Goal: Task Accomplishment & Management: Manage account settings

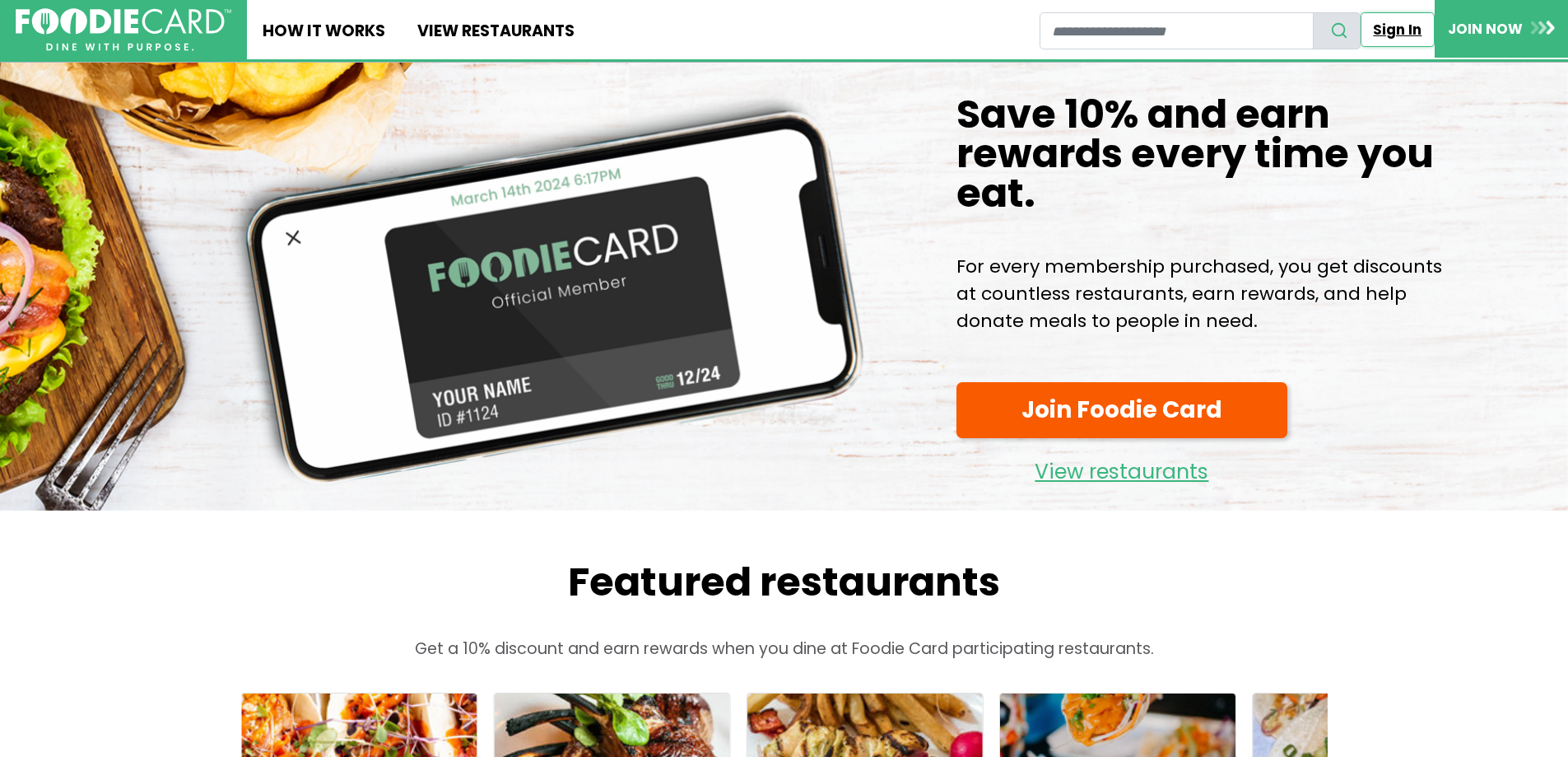
click at [1407, 34] on link "Sign In" at bounding box center [1398, 29] width 74 height 34
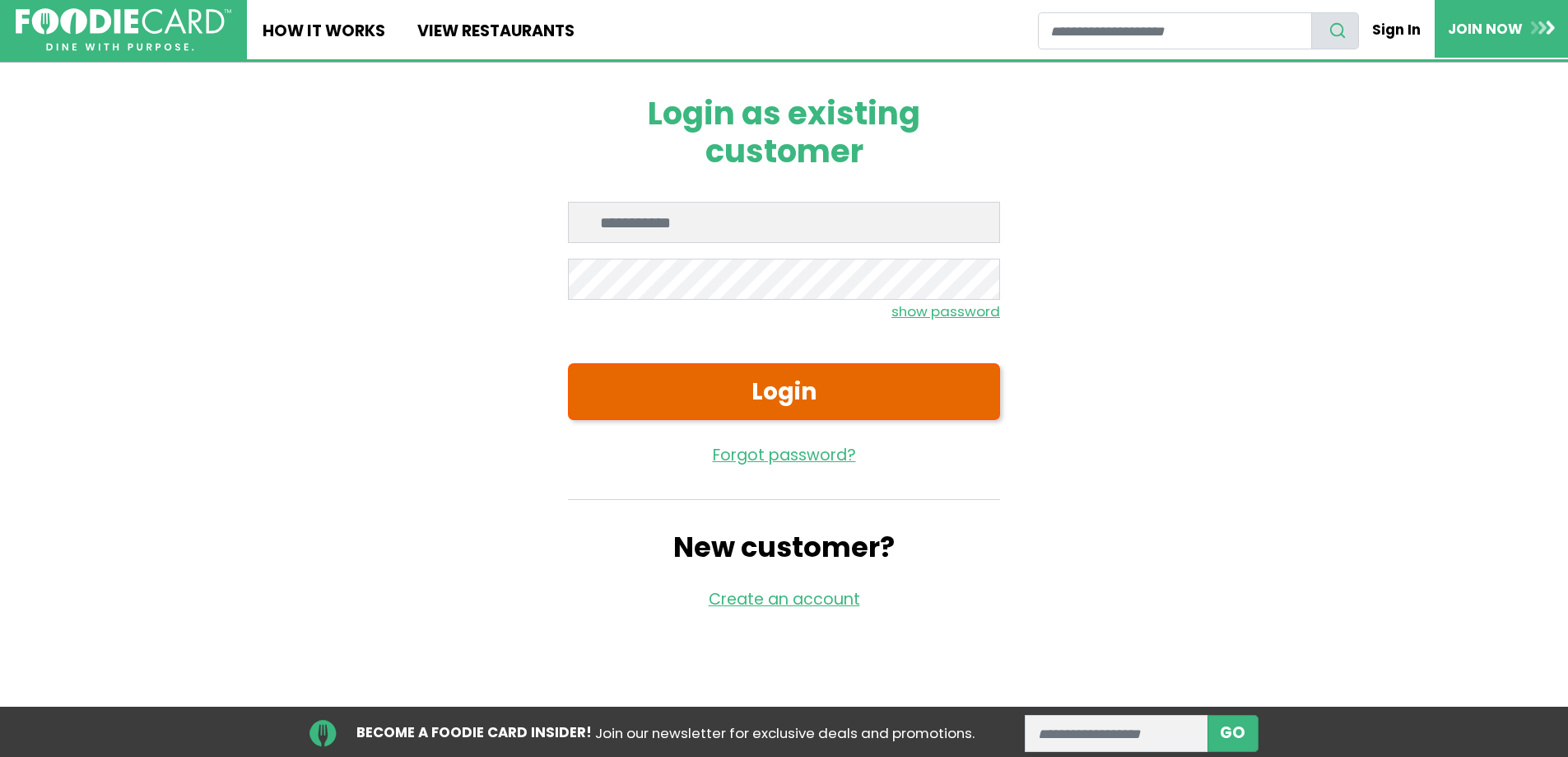
type input "**********"
click at [750, 390] on button "Login" at bounding box center [784, 392] width 433 height 57
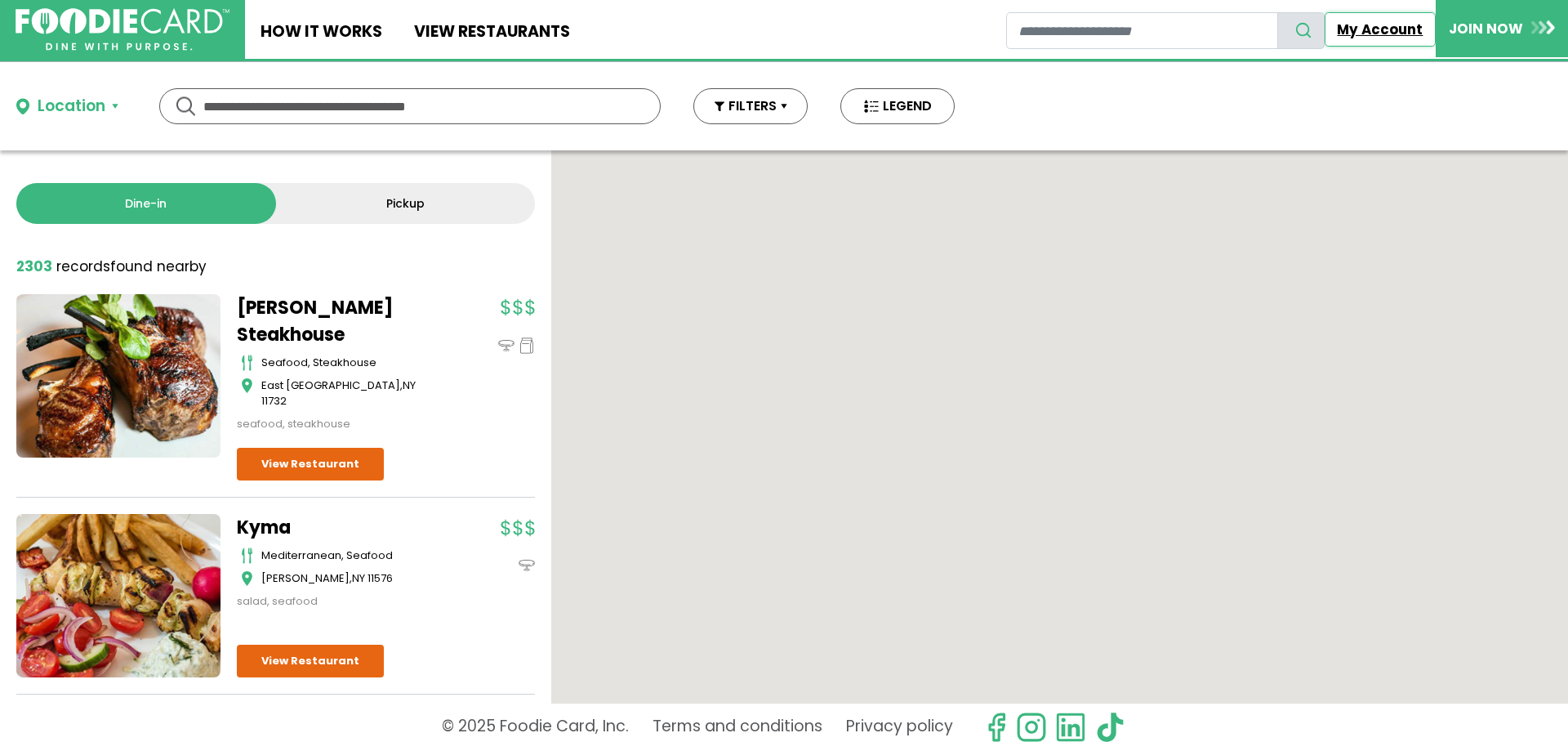
click at [1366, 20] on link "My Account" at bounding box center [1380, 29] width 111 height 34
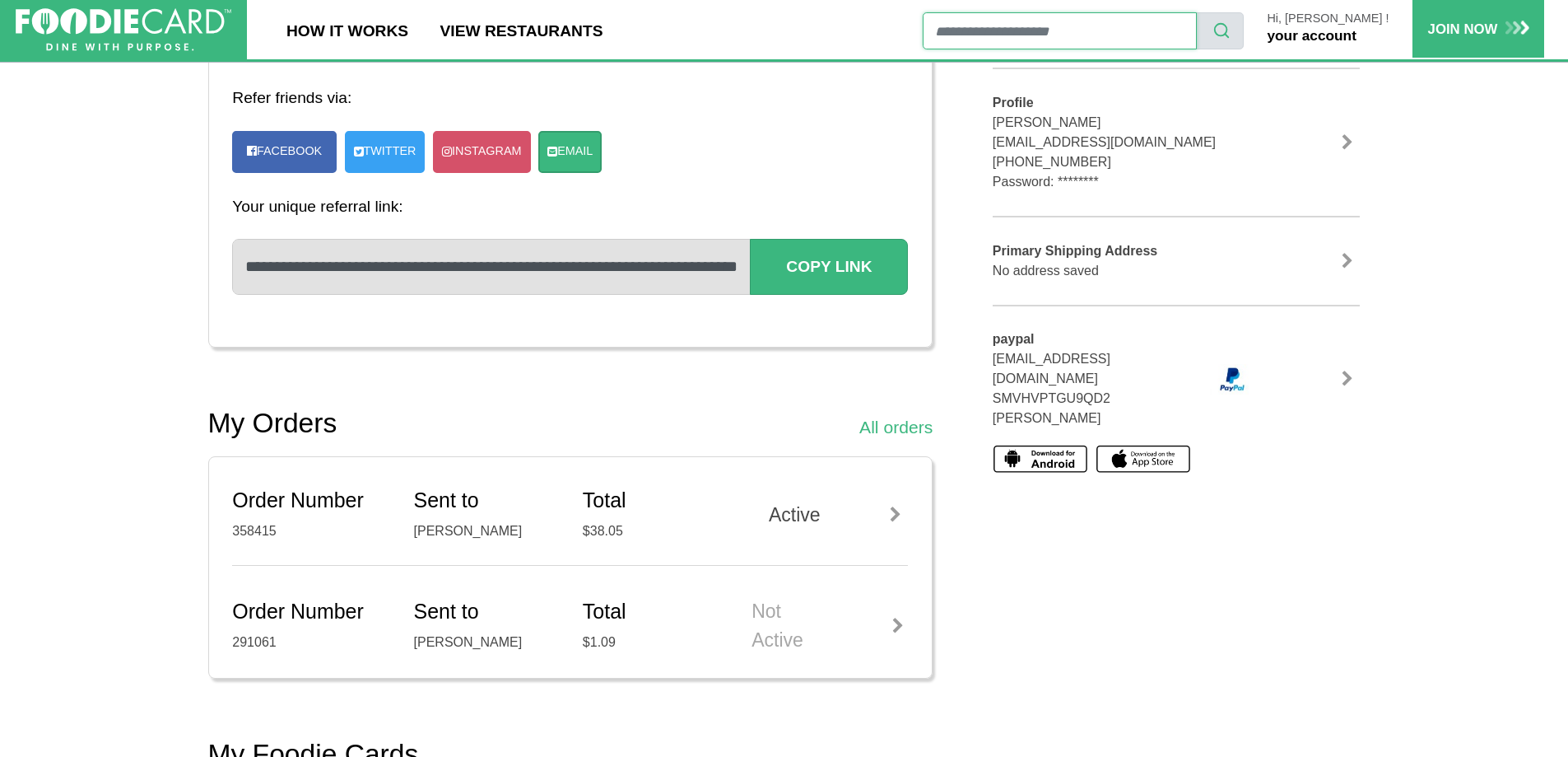
scroll to position [294, 0]
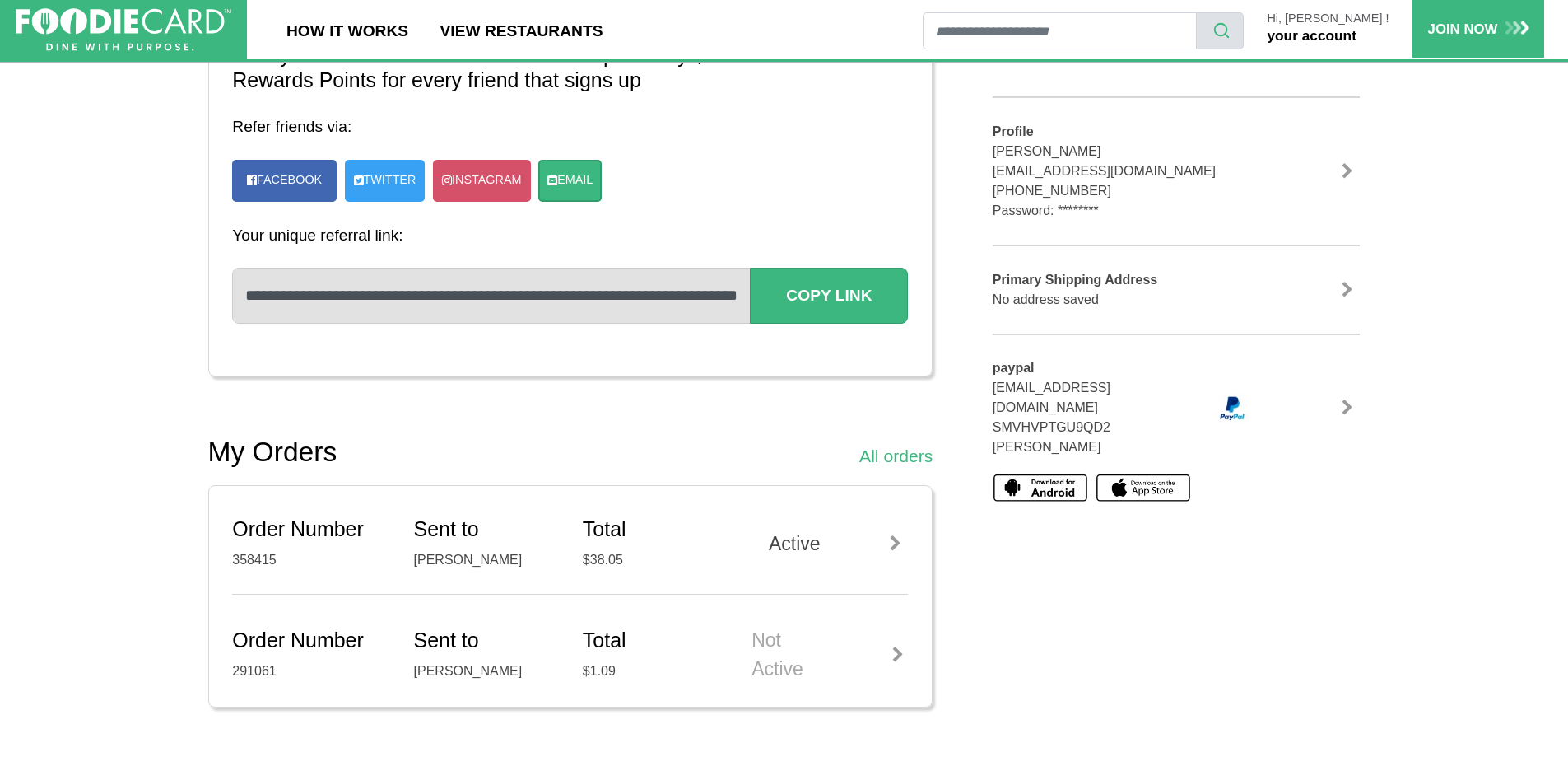
click at [1350, 399] on link at bounding box center [1347, 407] width 25 height 16
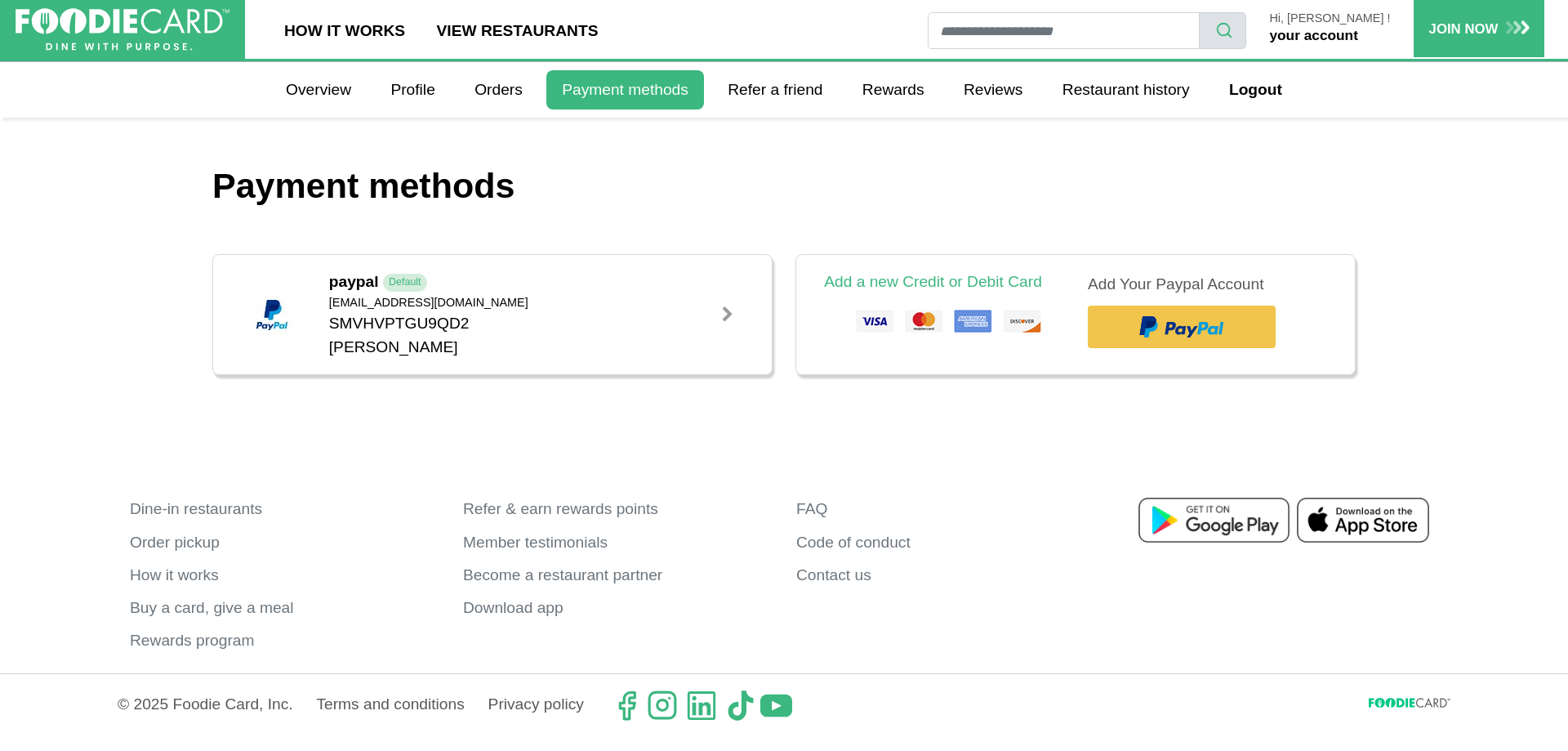
click at [727, 318] on div at bounding box center [727, 314] width 16 height 16
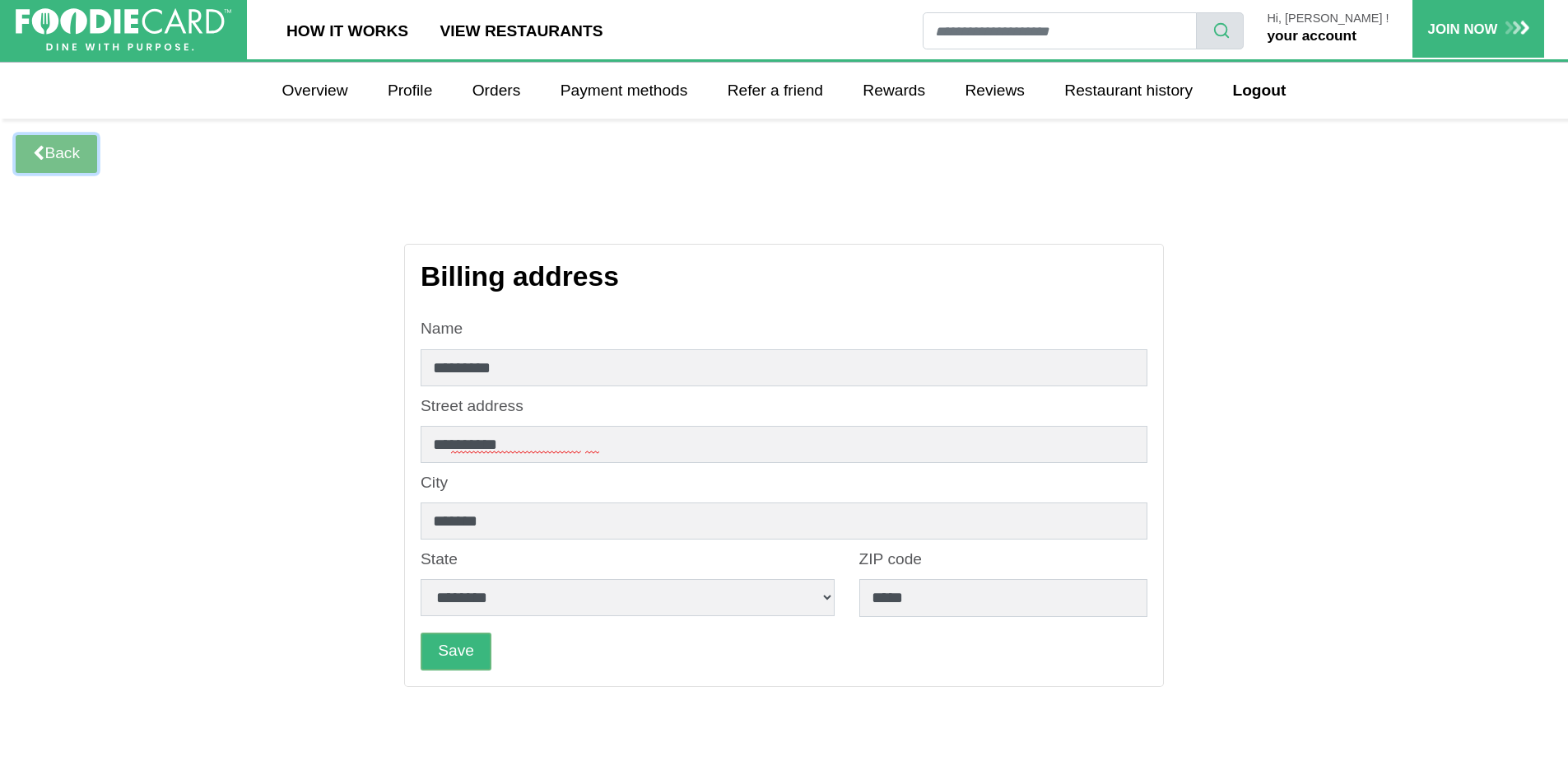
click at [77, 152] on link "Back" at bounding box center [56, 154] width 82 height 38
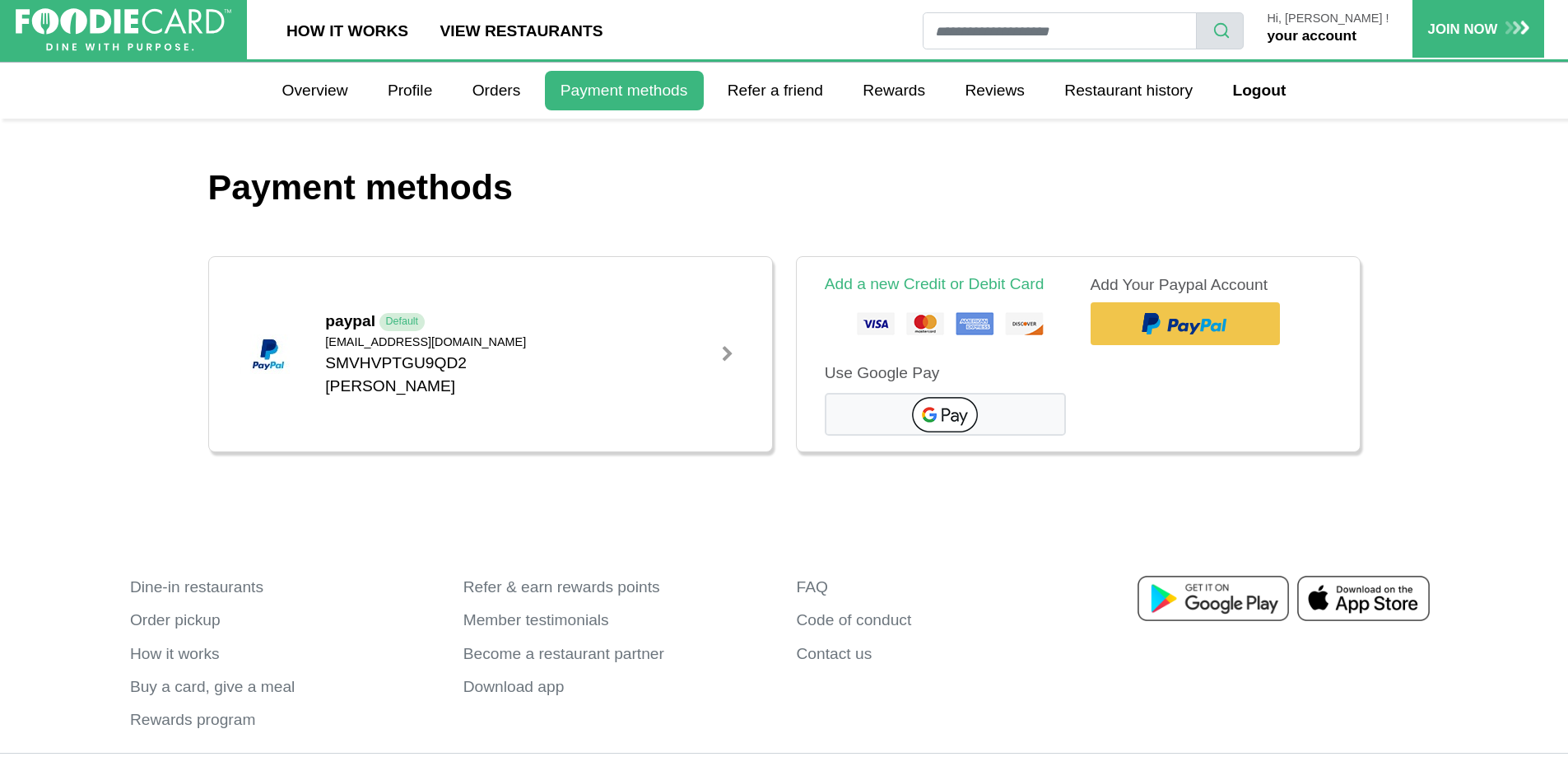
click at [1332, 33] on link "your account" at bounding box center [1311, 35] width 89 height 16
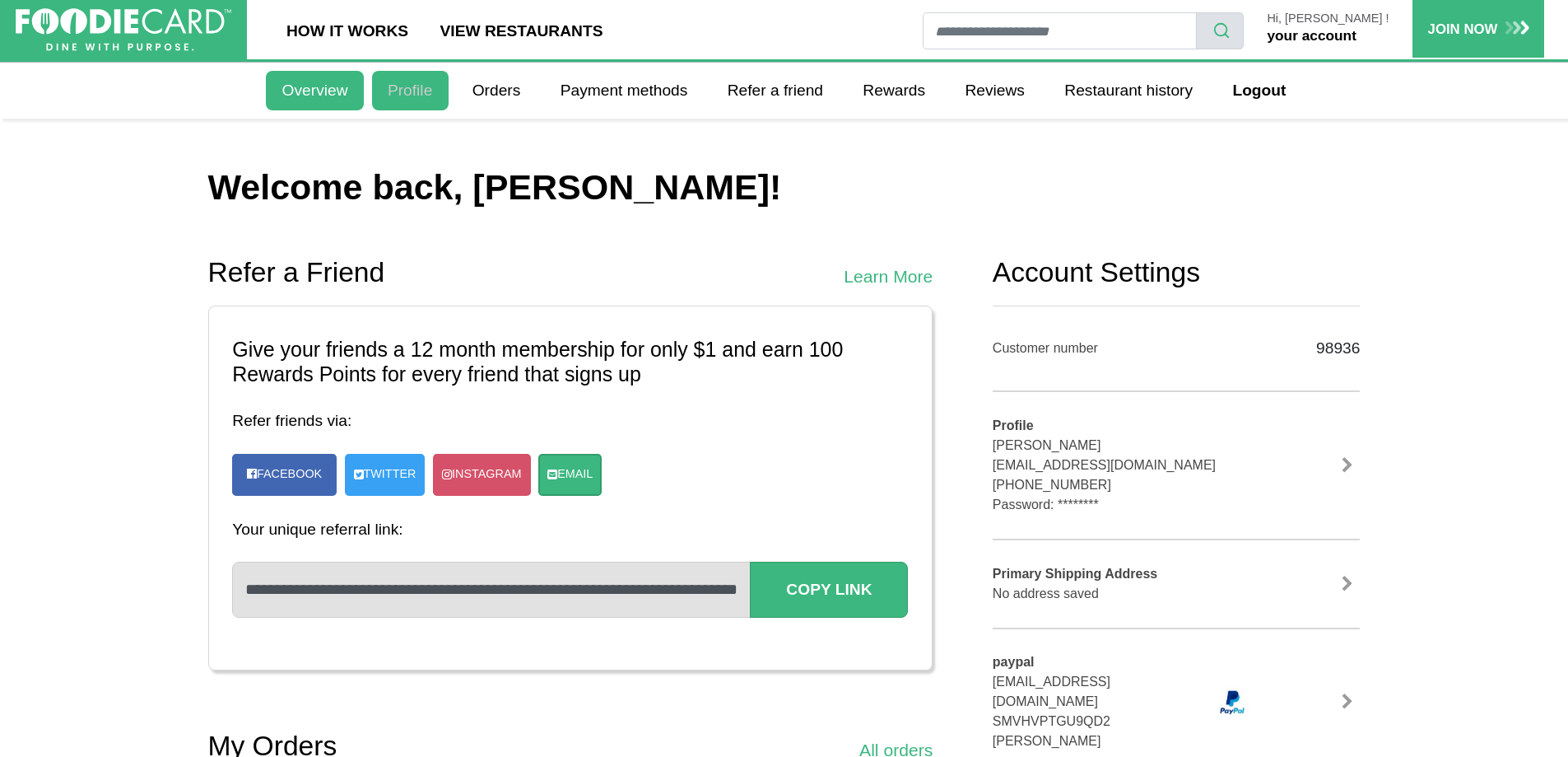
click at [436, 93] on link "Profile" at bounding box center [410, 90] width 77 height 40
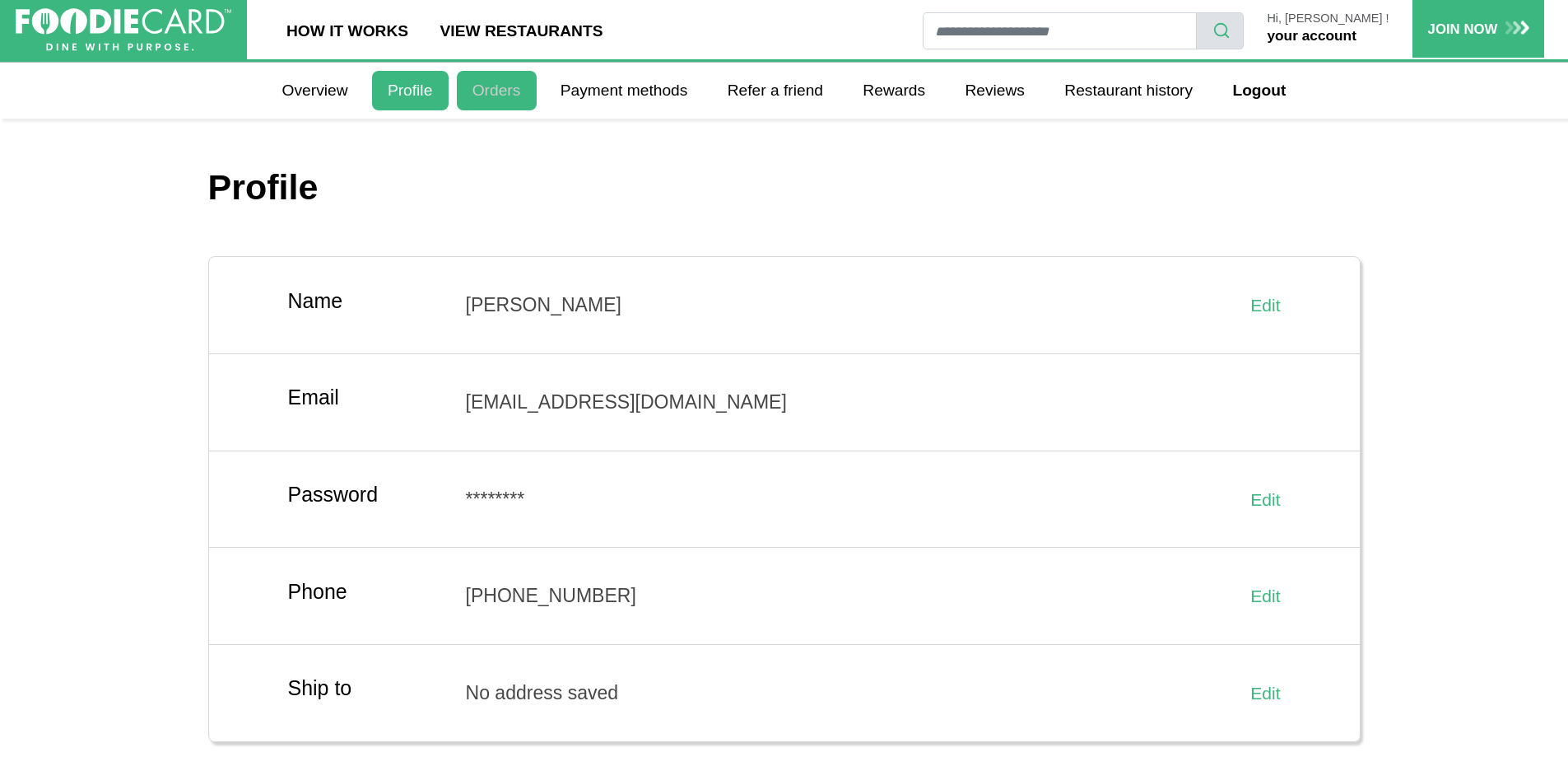
click at [483, 87] on link "Orders" at bounding box center [497, 90] width 80 height 40
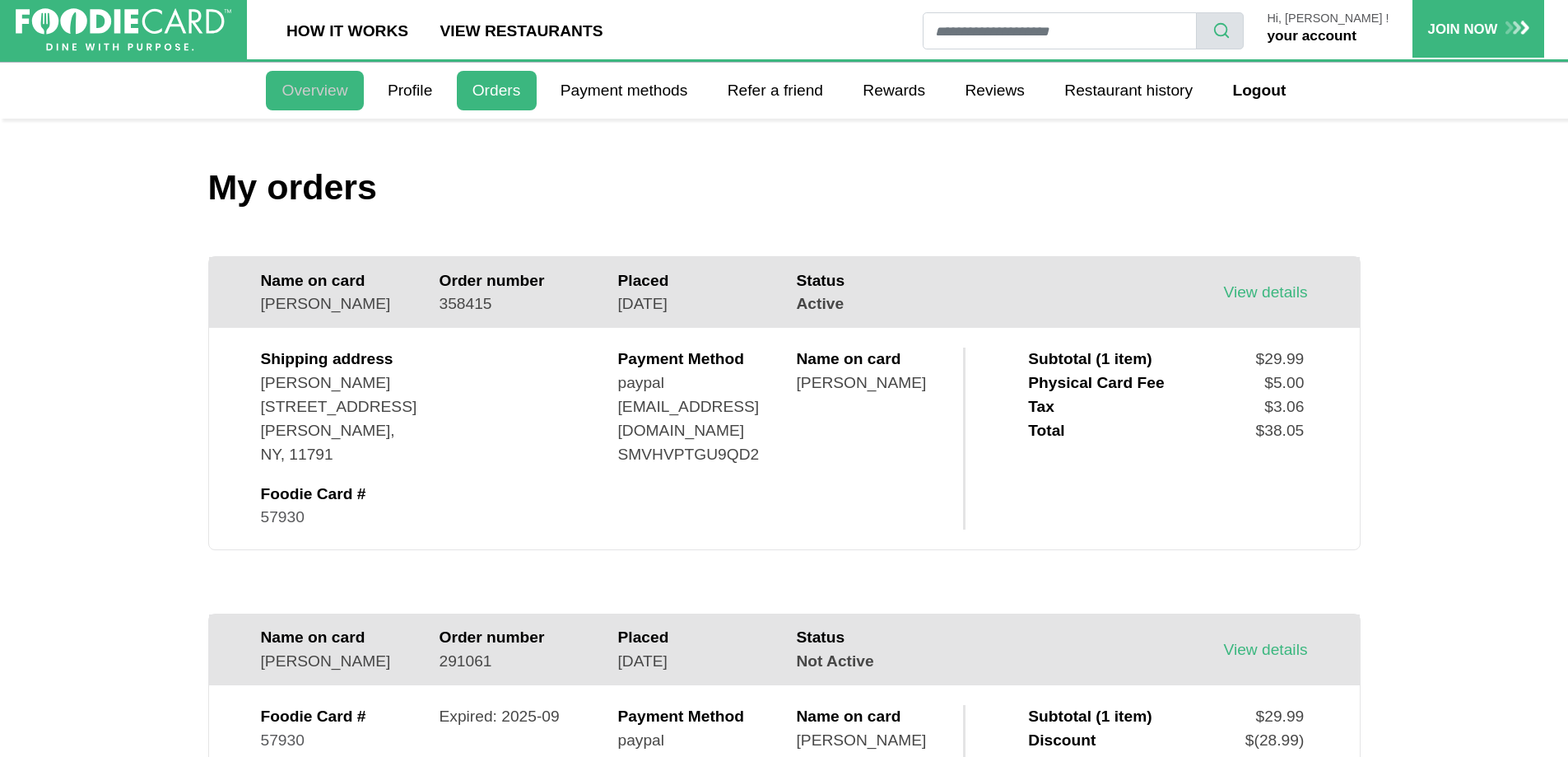
click at [314, 85] on link "Overview" at bounding box center [315, 90] width 97 height 40
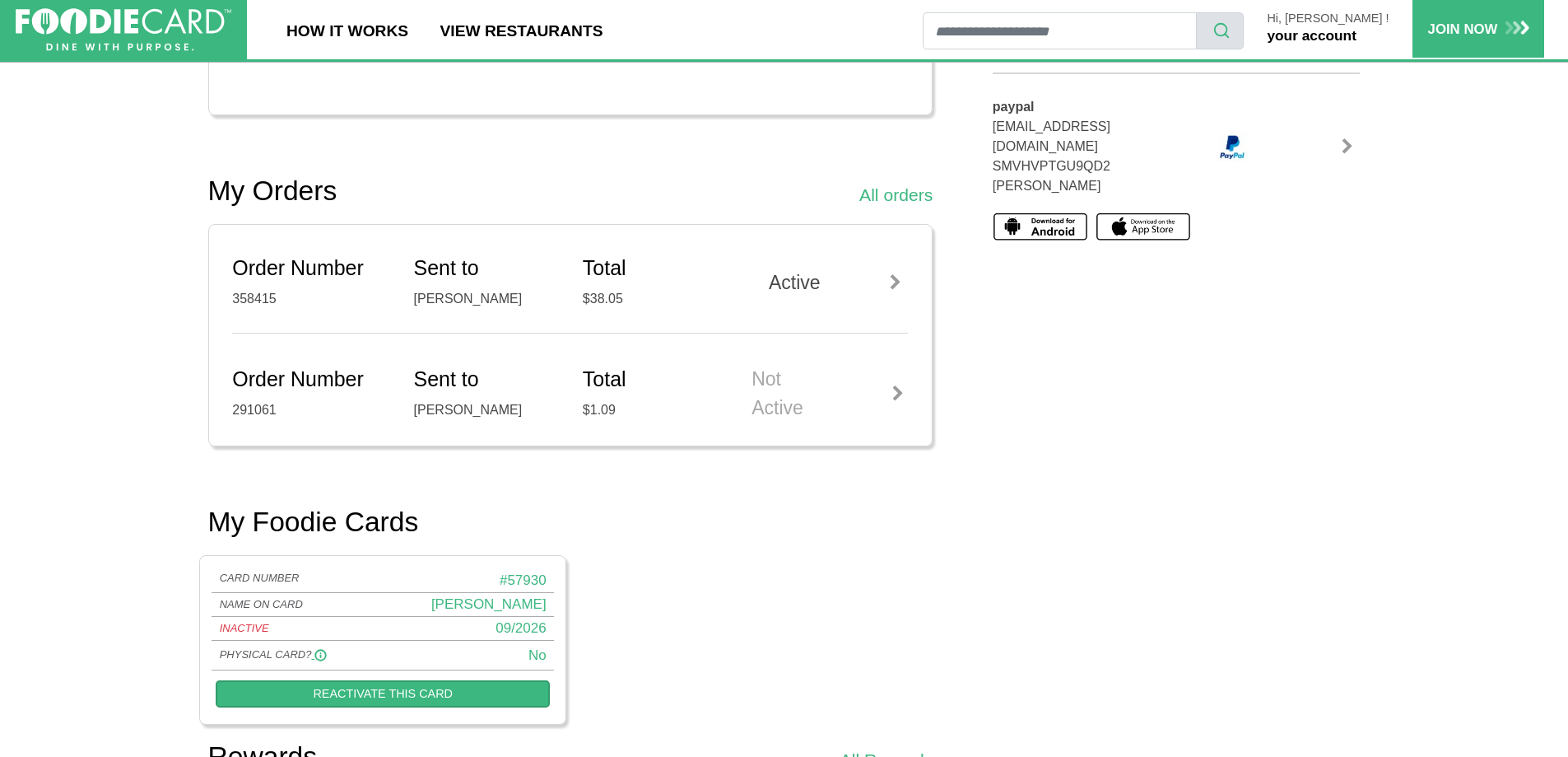
scroll to position [659, 0]
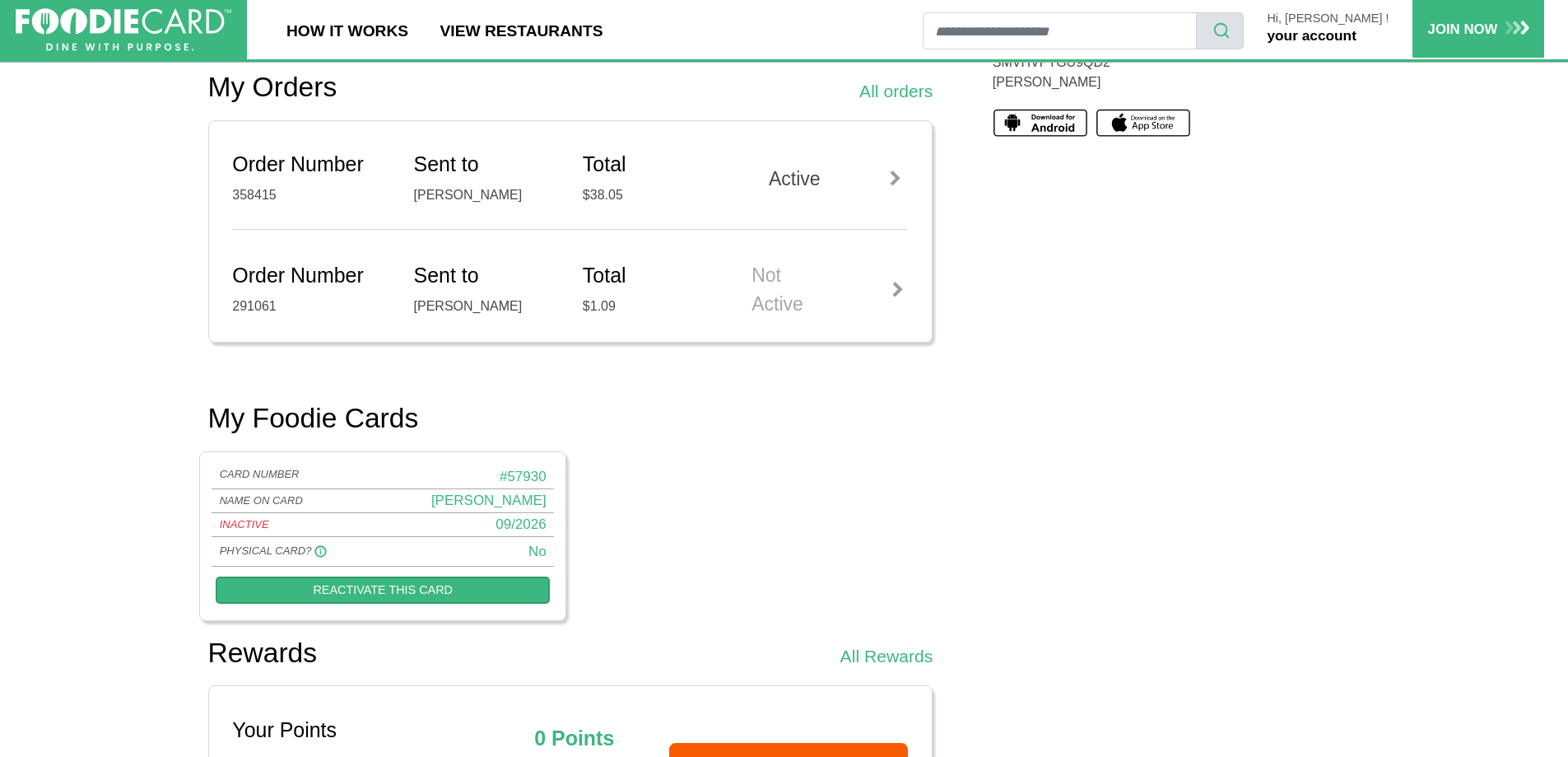
click at [315, 549] on icon at bounding box center [320, 551] width 12 height 12
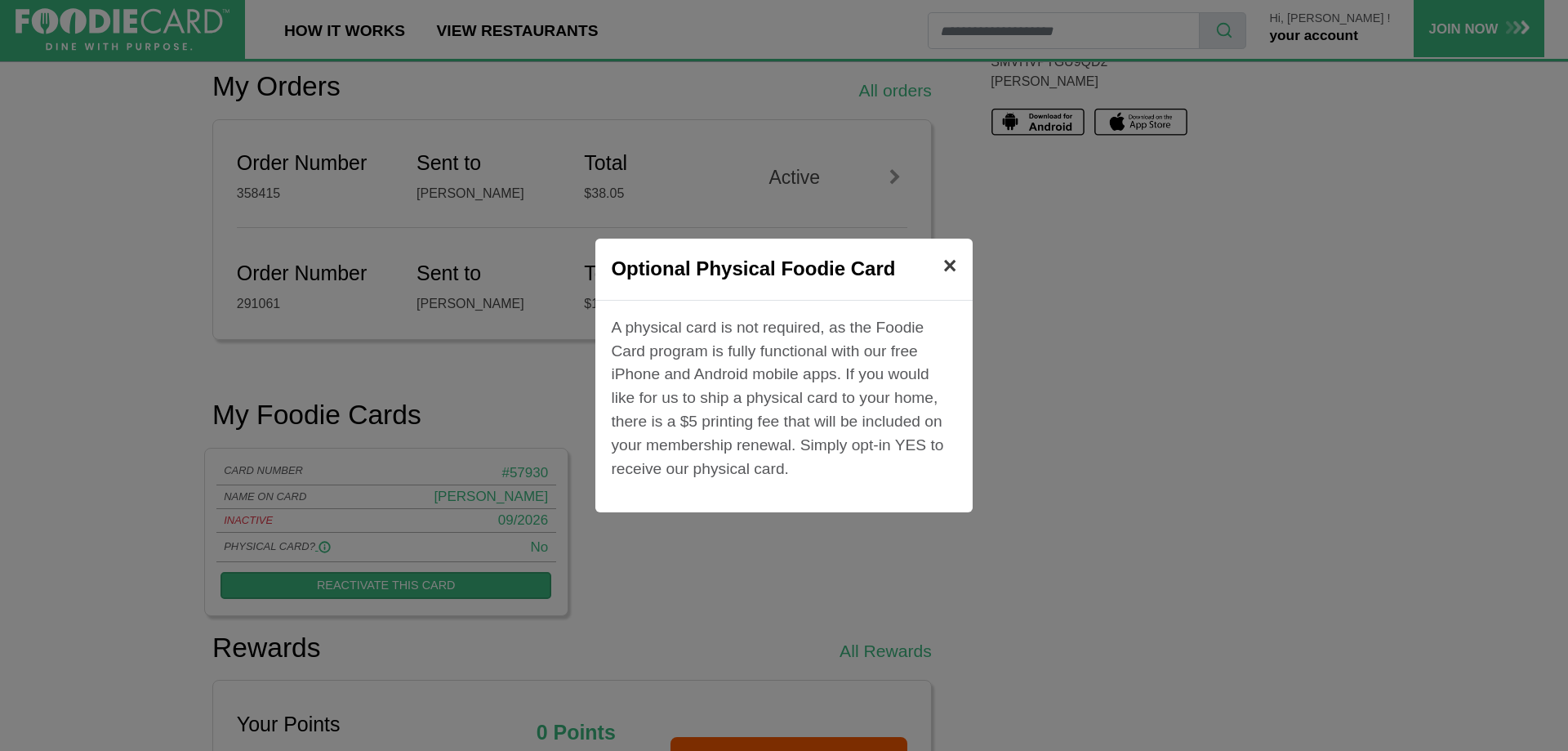
click at [948, 261] on span "×" at bounding box center [950, 266] width 14 height 26
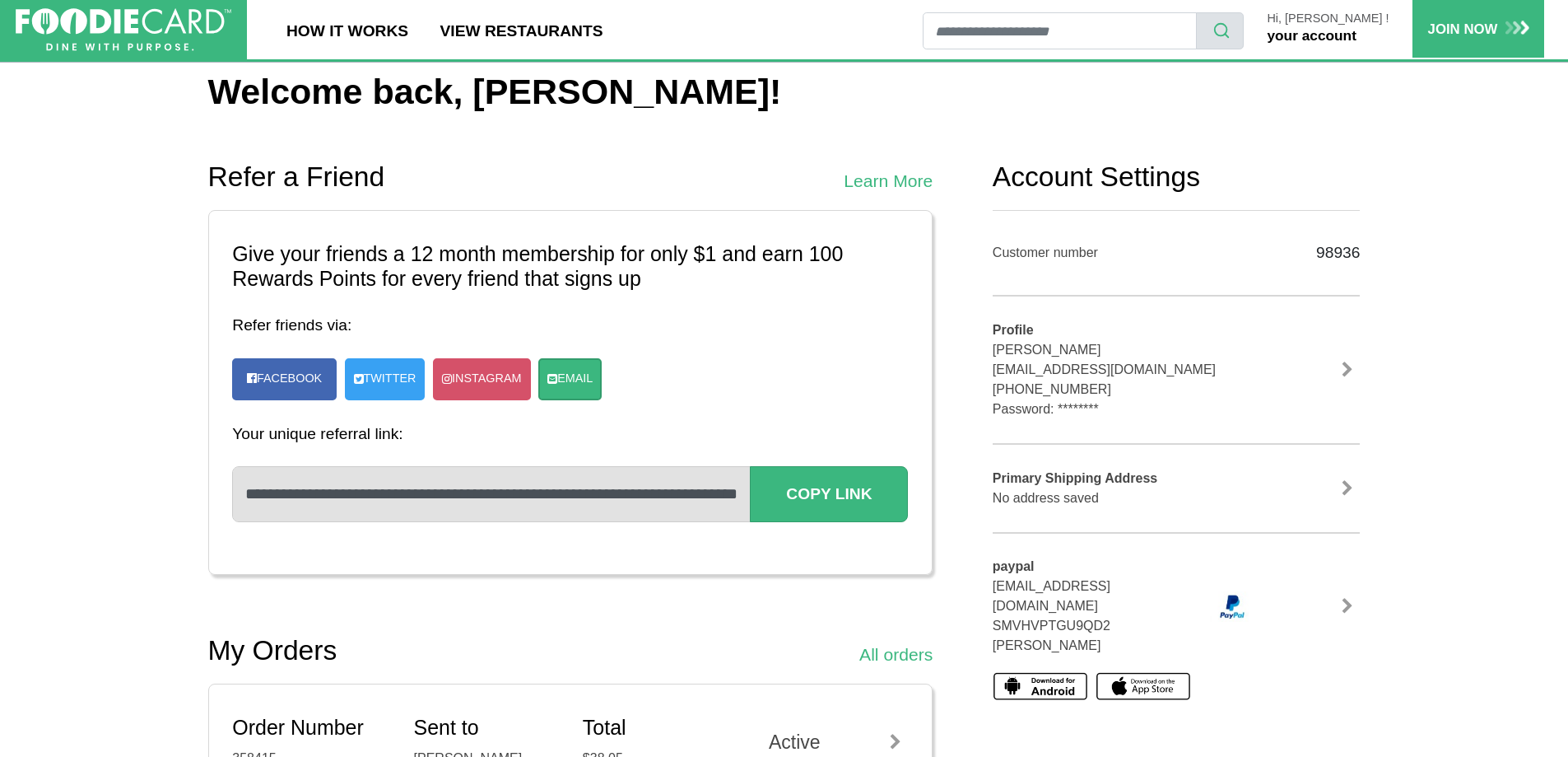
scroll to position [0, 0]
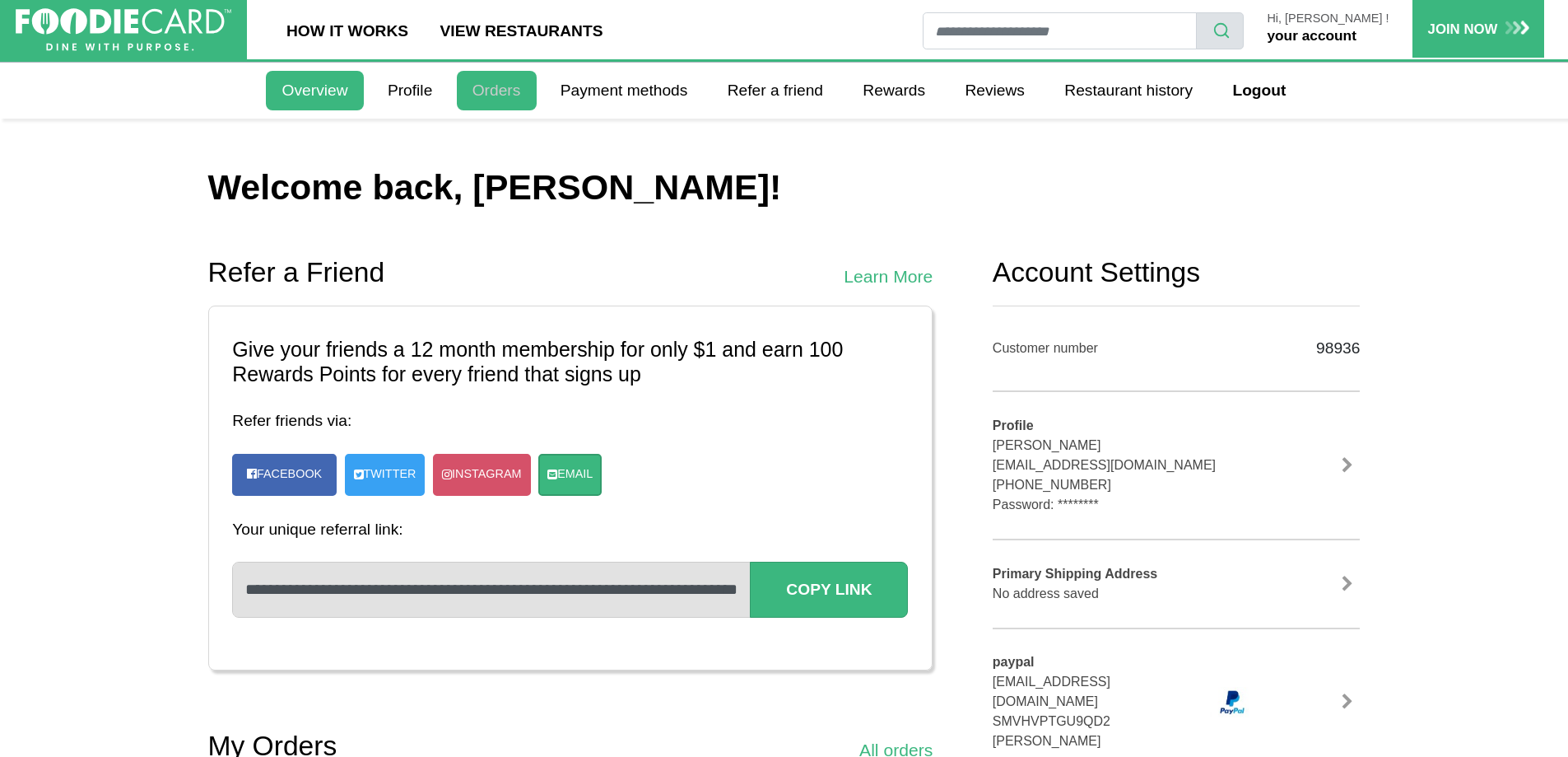
click at [478, 93] on link "Orders" at bounding box center [497, 90] width 80 height 40
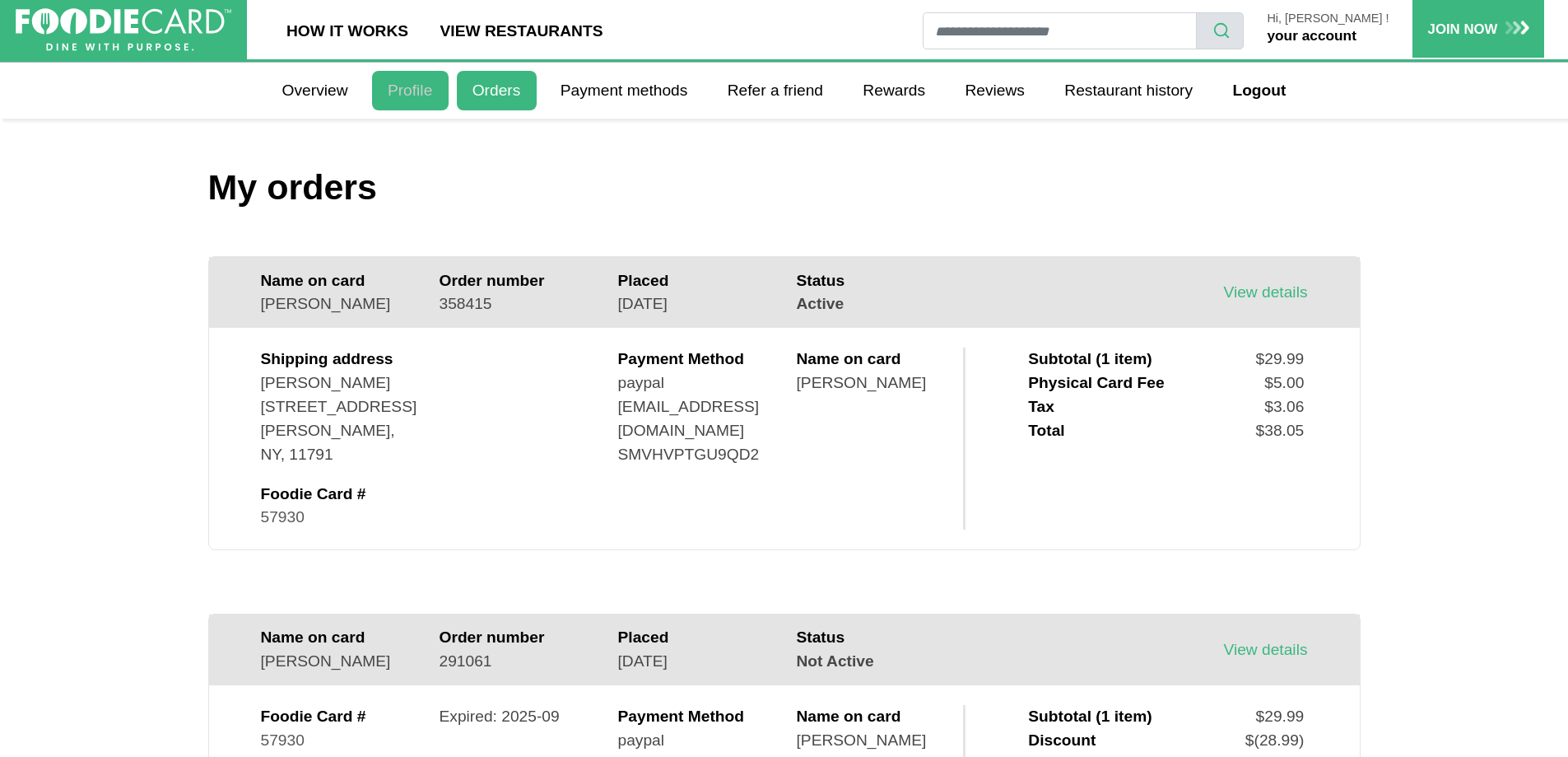
click at [404, 89] on link "Profile" at bounding box center [410, 90] width 77 height 40
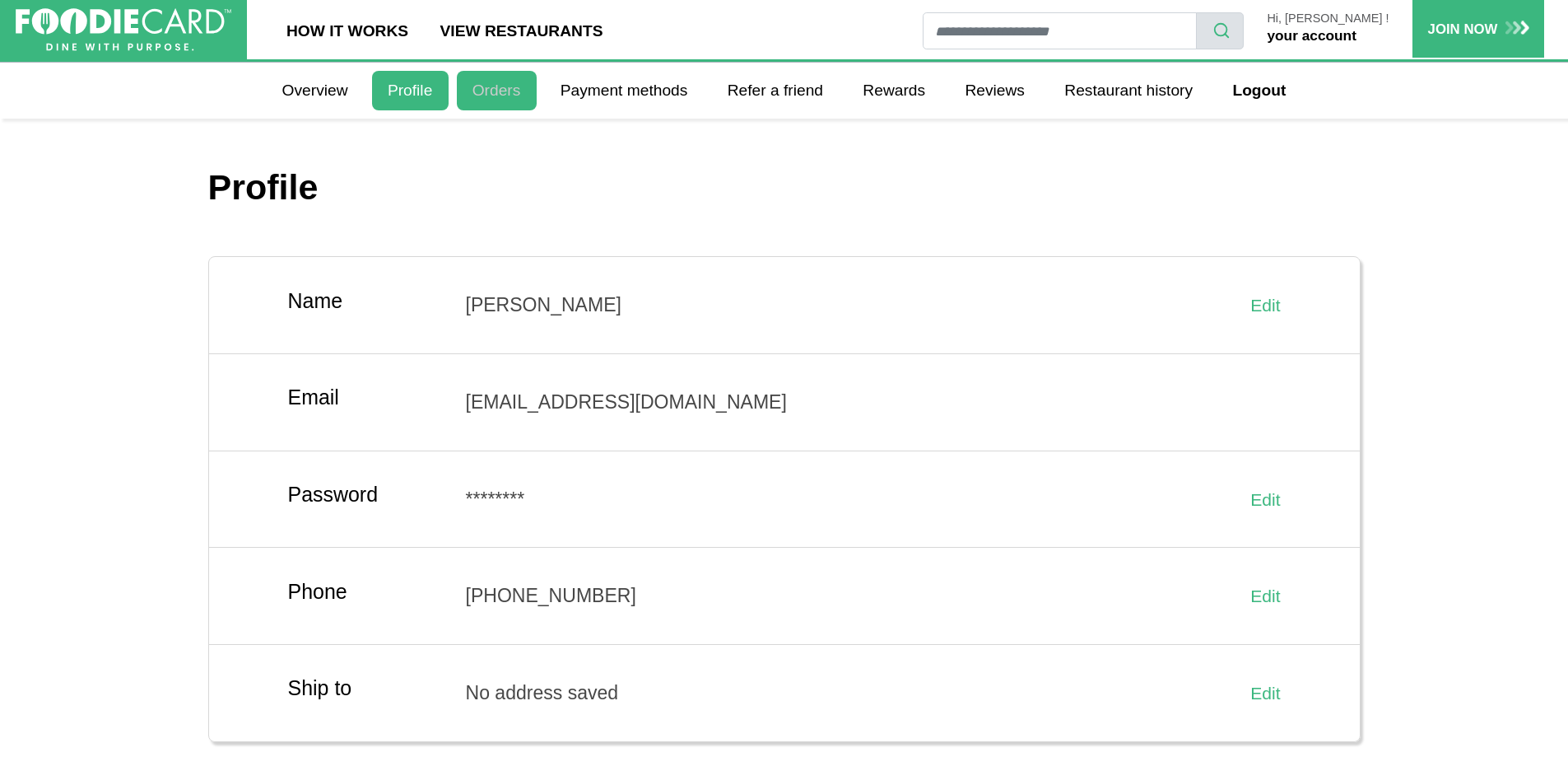
click at [510, 86] on link "Orders" at bounding box center [497, 90] width 80 height 40
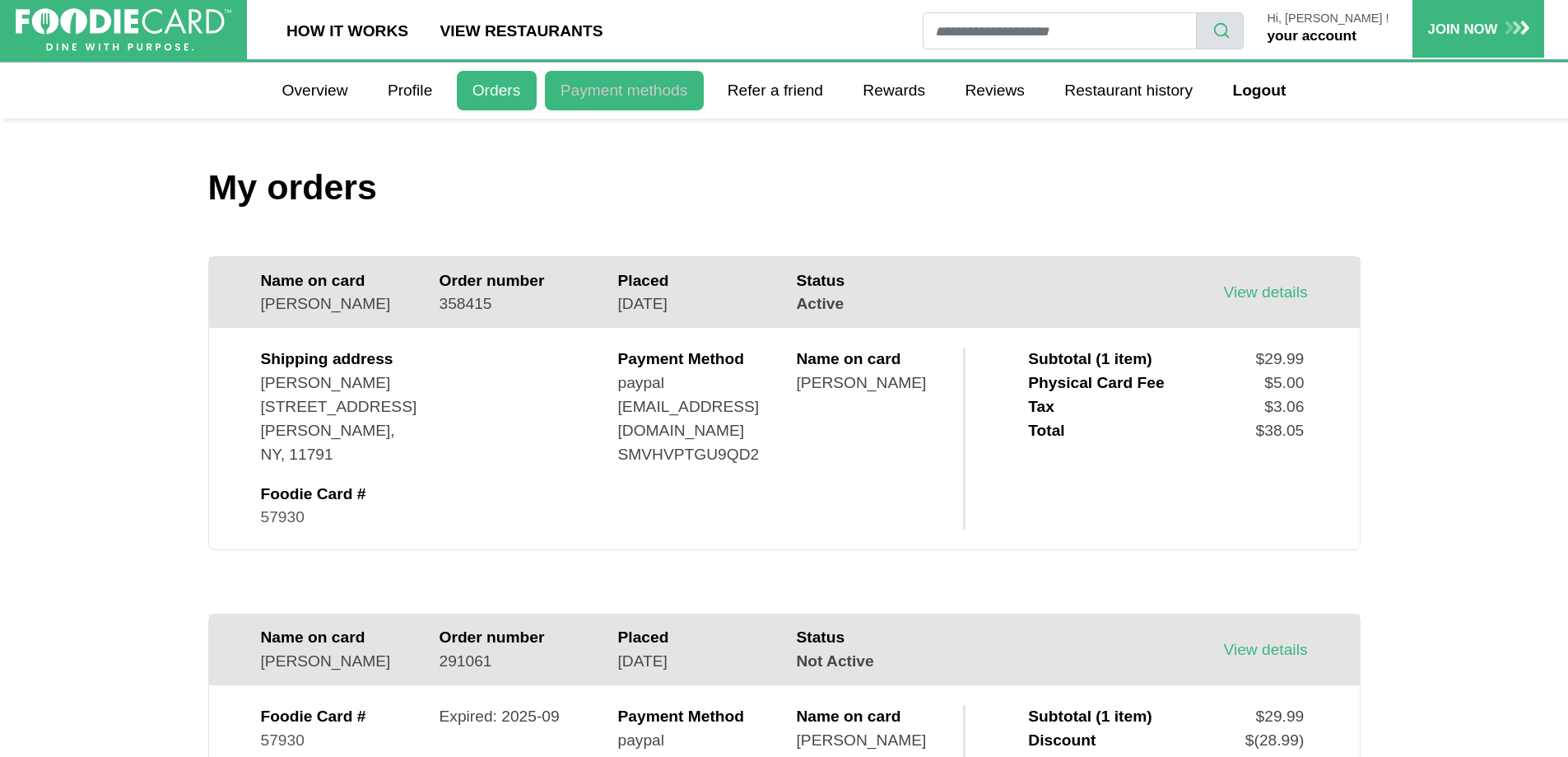
click at [622, 90] on link "Payment methods" at bounding box center [624, 90] width 159 height 40
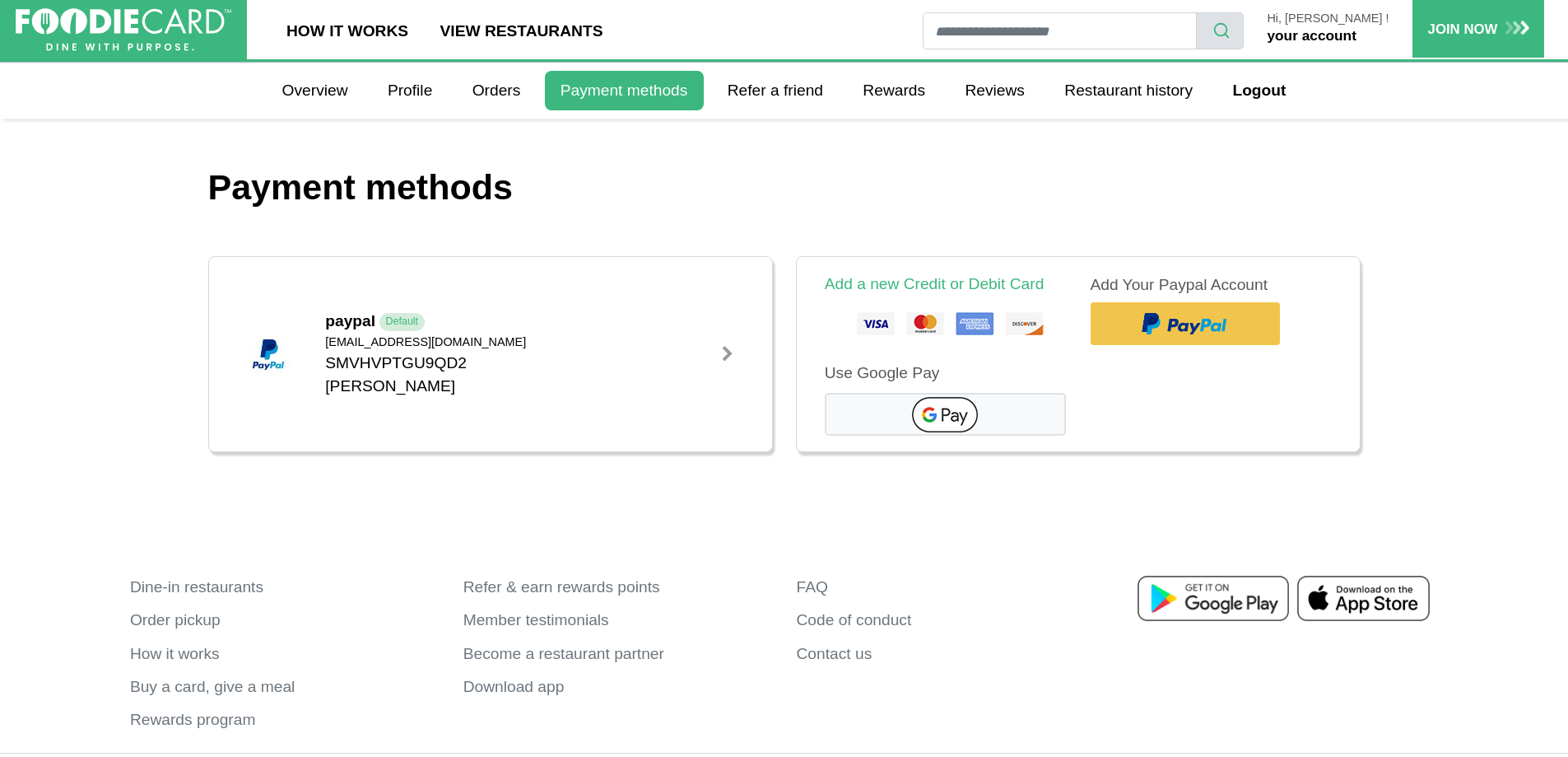
click at [732, 353] on div at bounding box center [727, 354] width 16 height 16
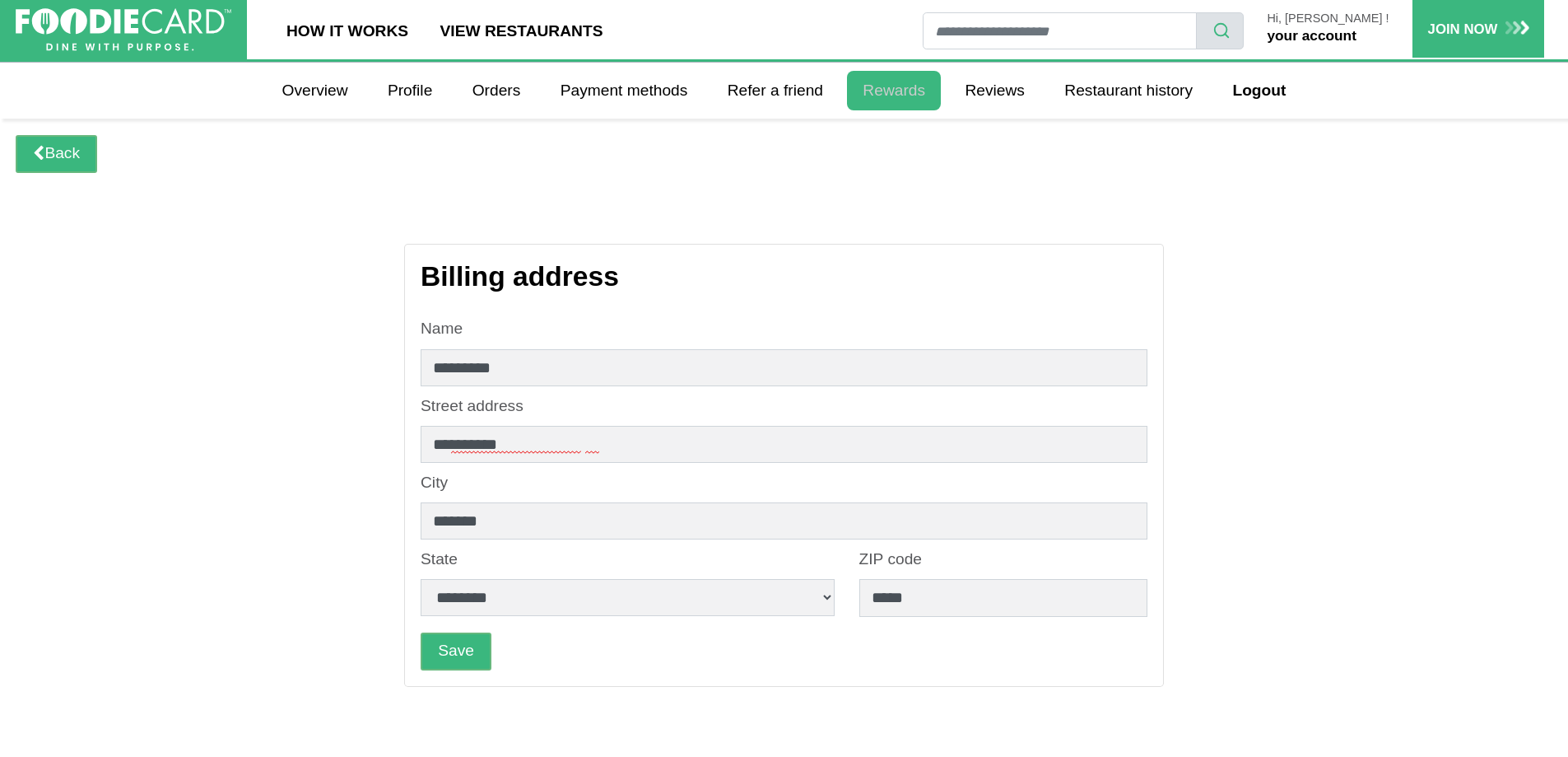
click at [882, 93] on link "Rewards" at bounding box center [894, 90] width 94 height 40
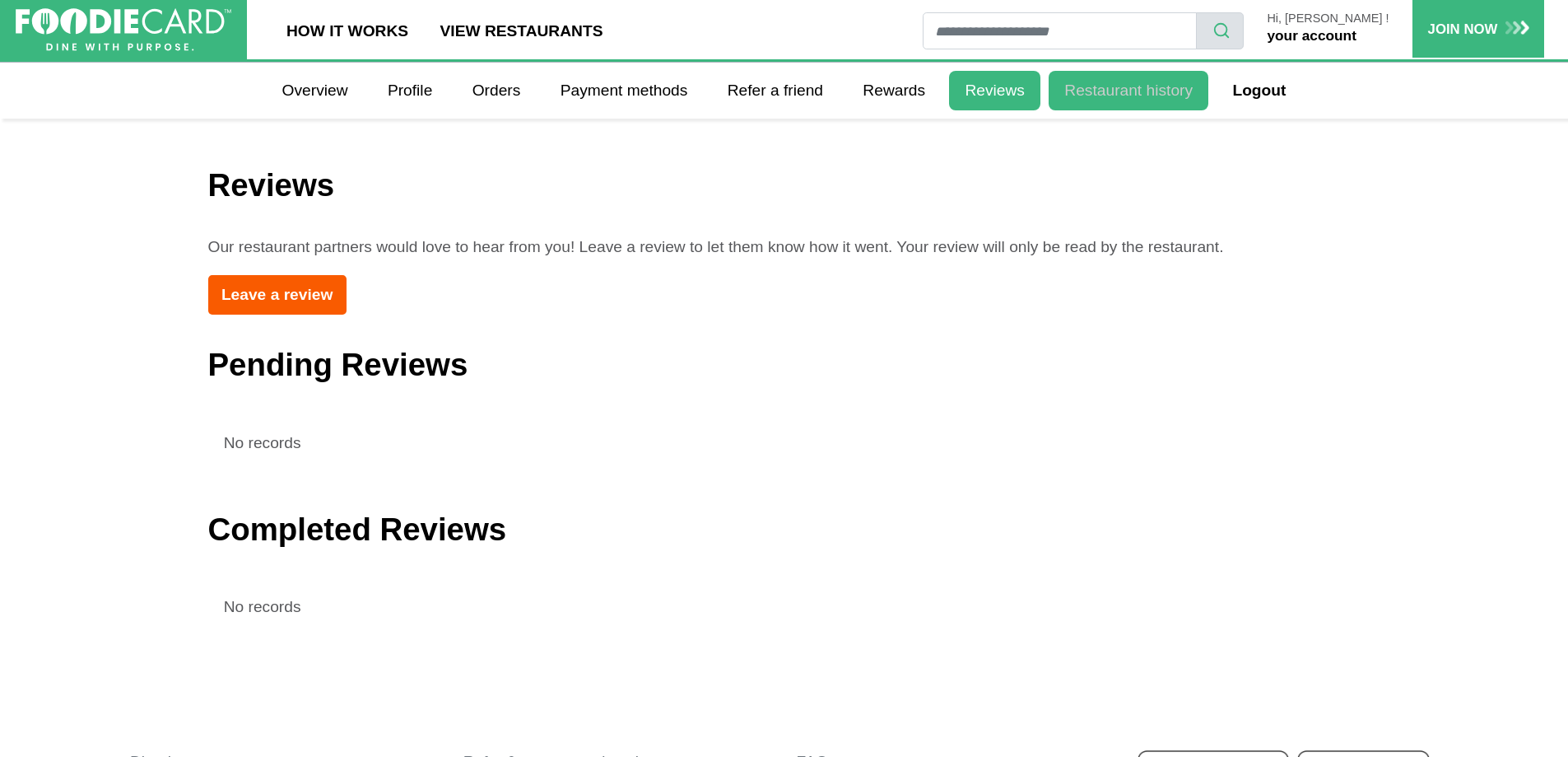
click at [1091, 77] on link "Restaurant history" at bounding box center [1129, 90] width 160 height 40
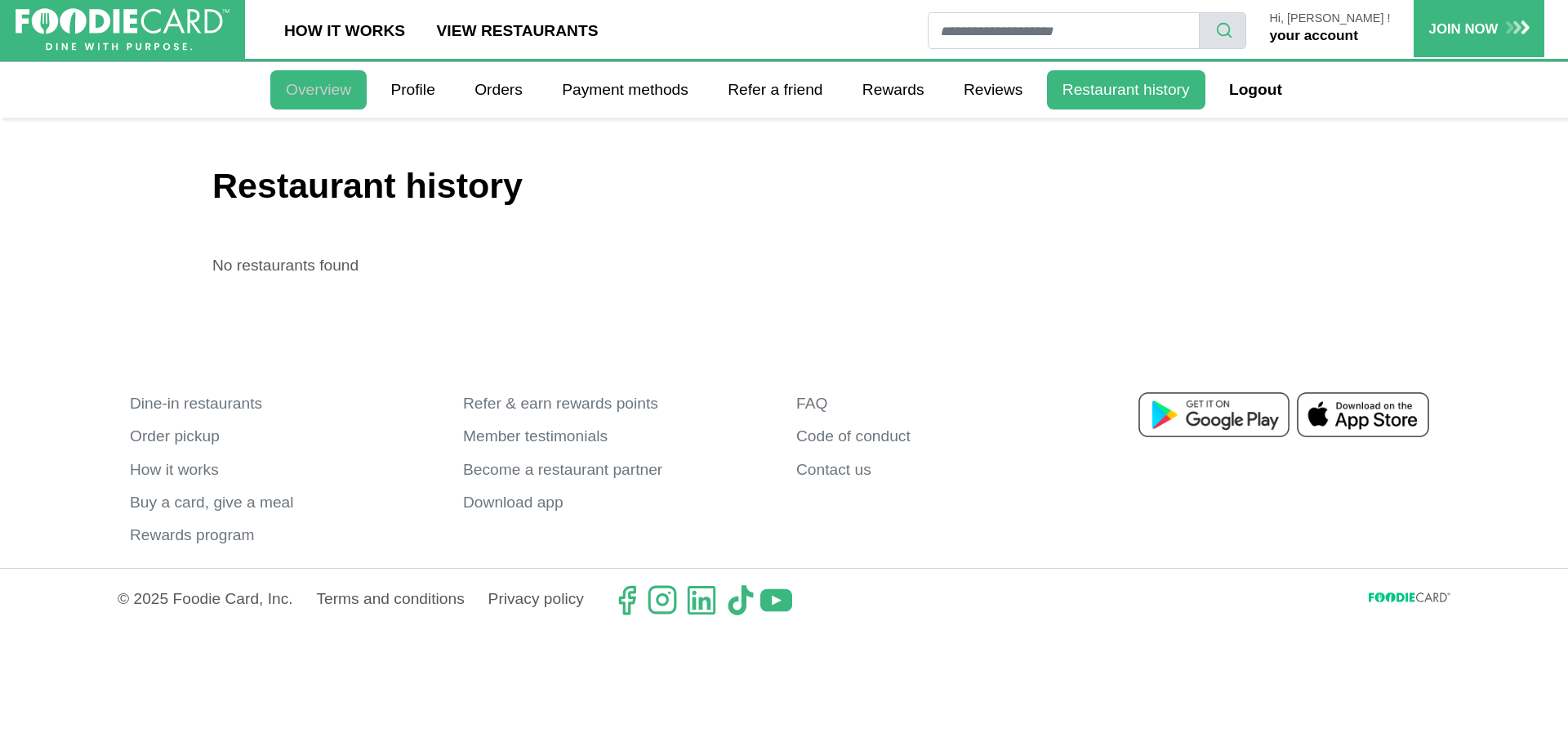
click at [315, 96] on link "Overview" at bounding box center [319, 90] width 96 height 40
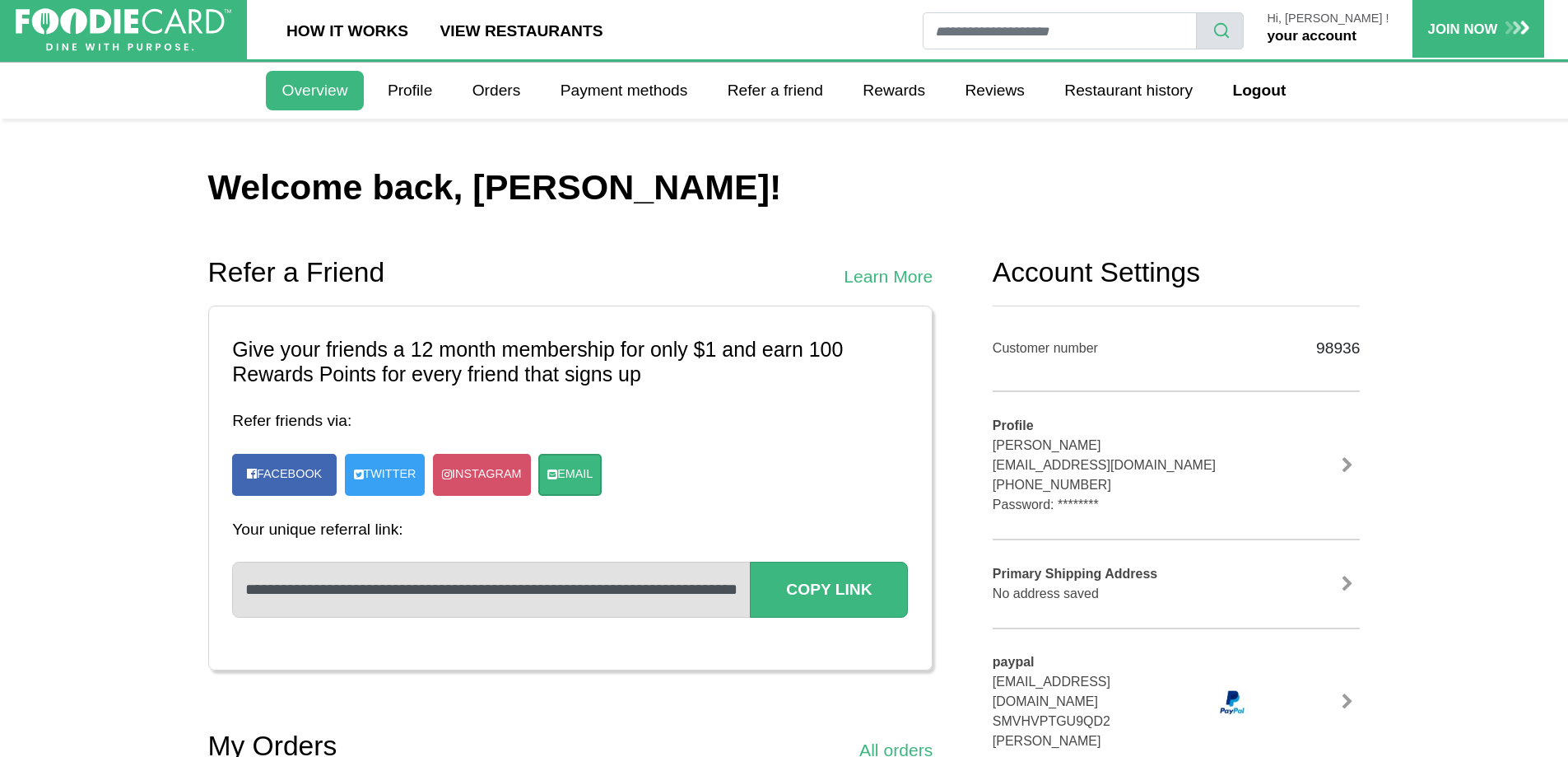
click at [1341, 463] on link at bounding box center [1347, 465] width 25 height 16
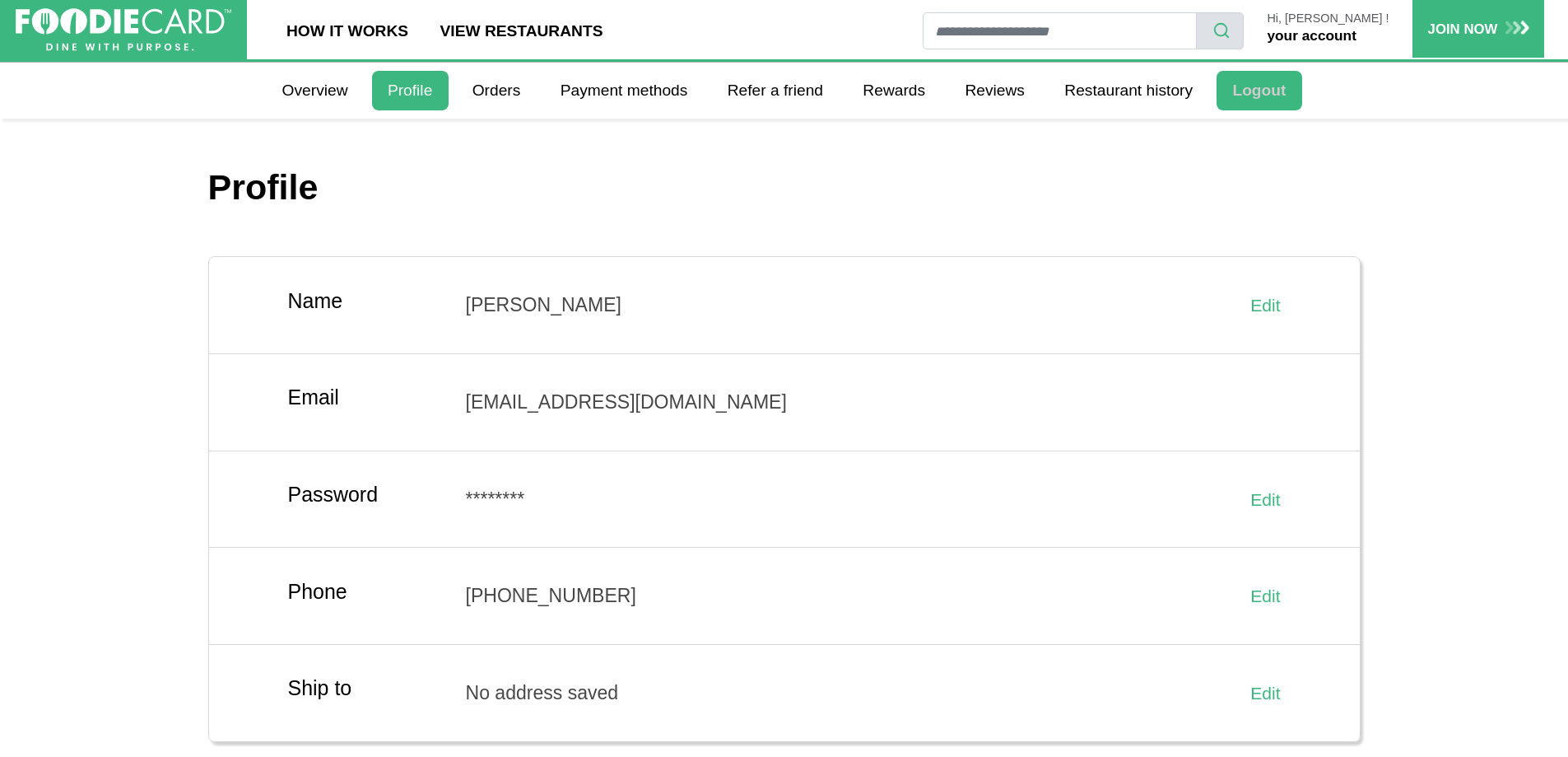
click at [1238, 89] on link "Logout" at bounding box center [1259, 90] width 85 height 40
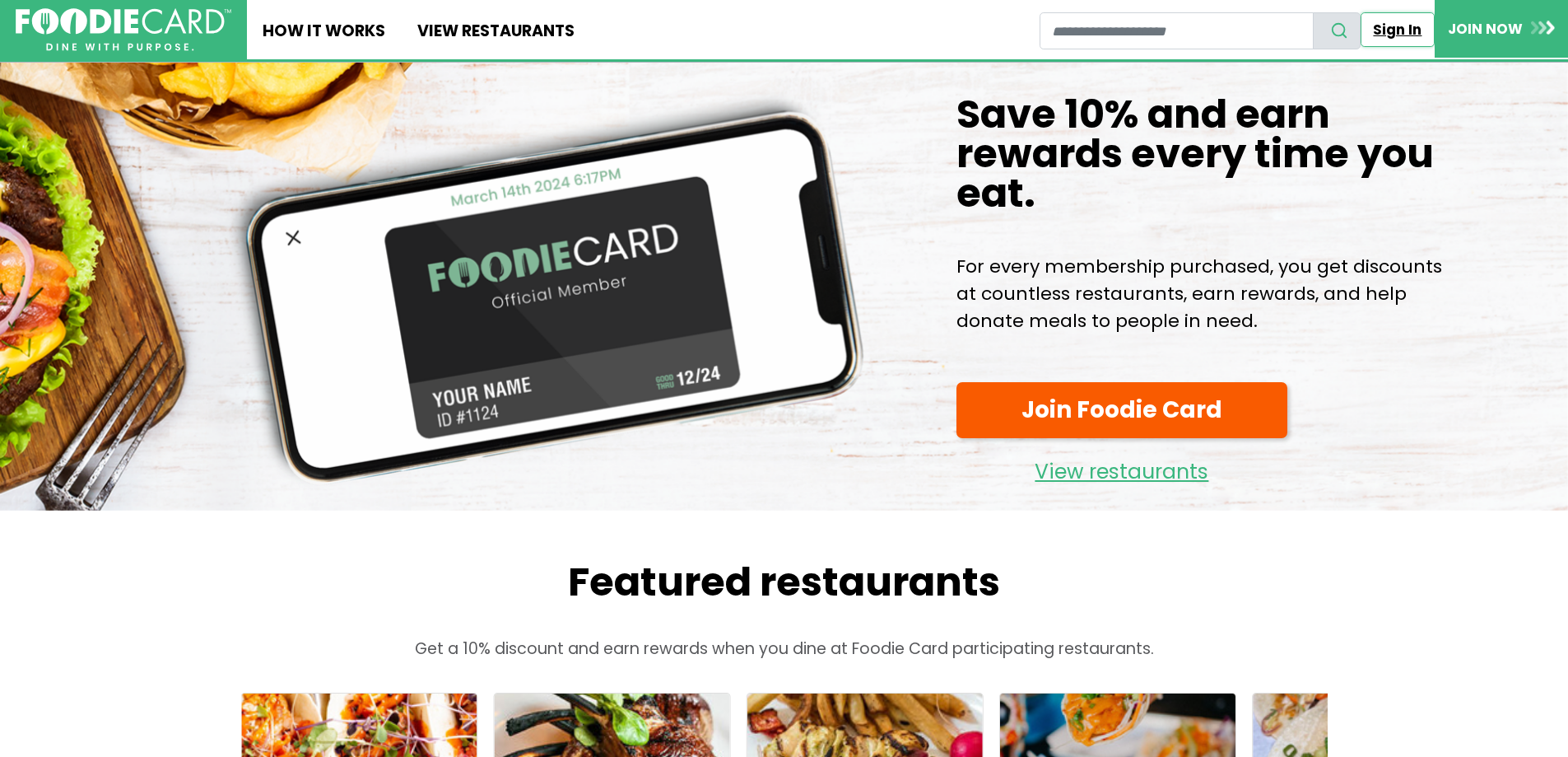
click at [1396, 31] on link "Sign In" at bounding box center [1398, 29] width 74 height 34
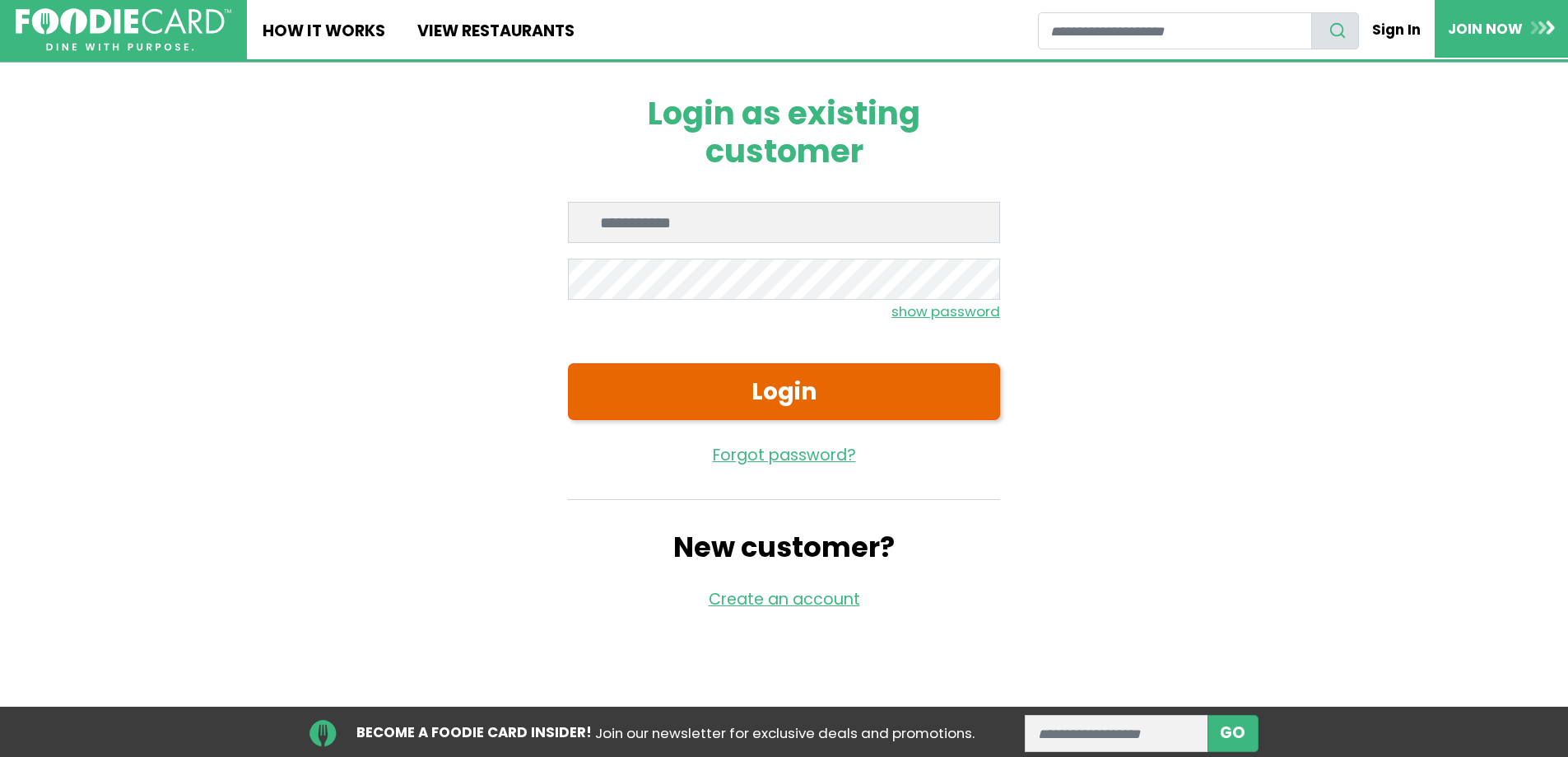
type input "**********"
click at [708, 379] on button "Login" at bounding box center [784, 392] width 433 height 57
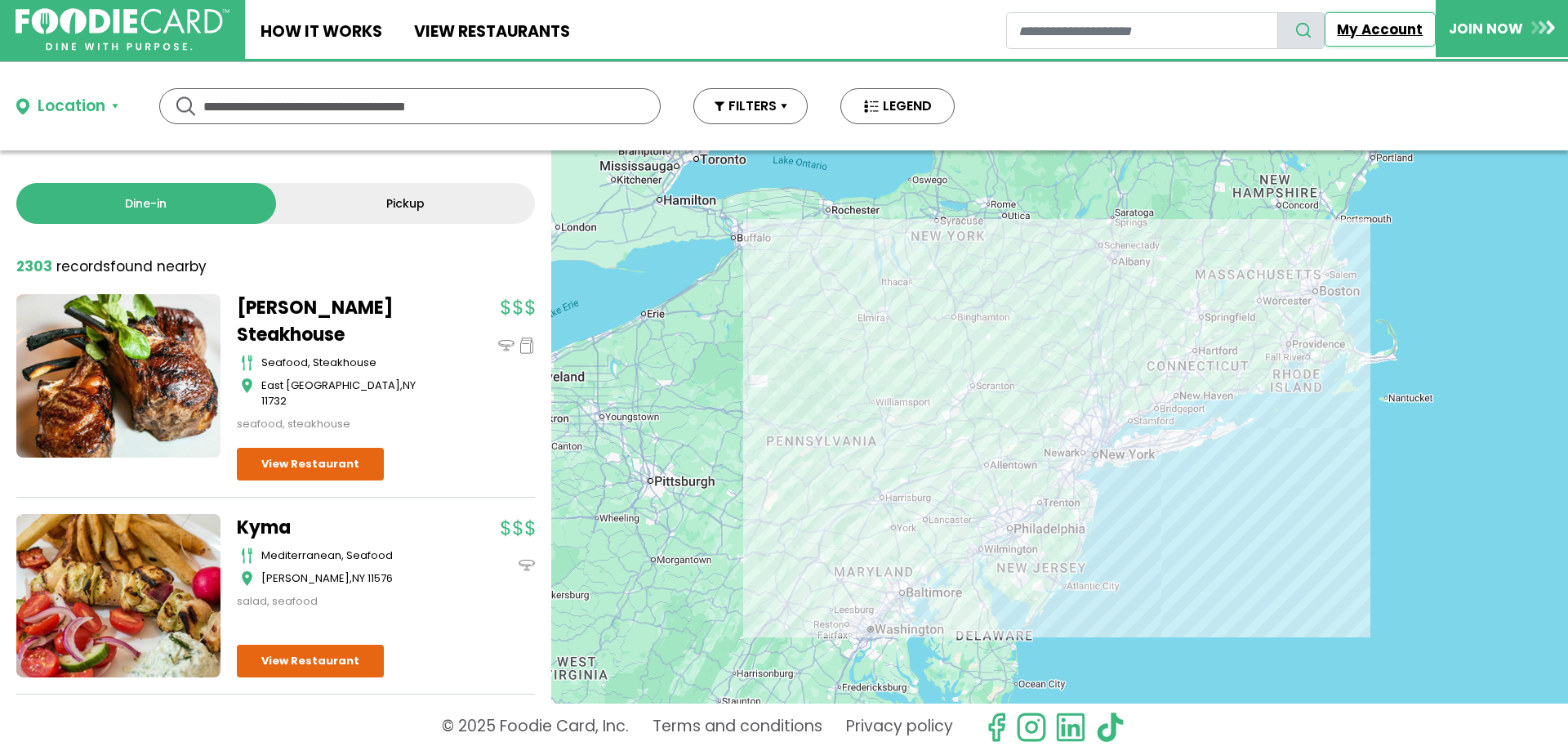
click at [1393, 21] on link "My Account" at bounding box center [1380, 29] width 111 height 34
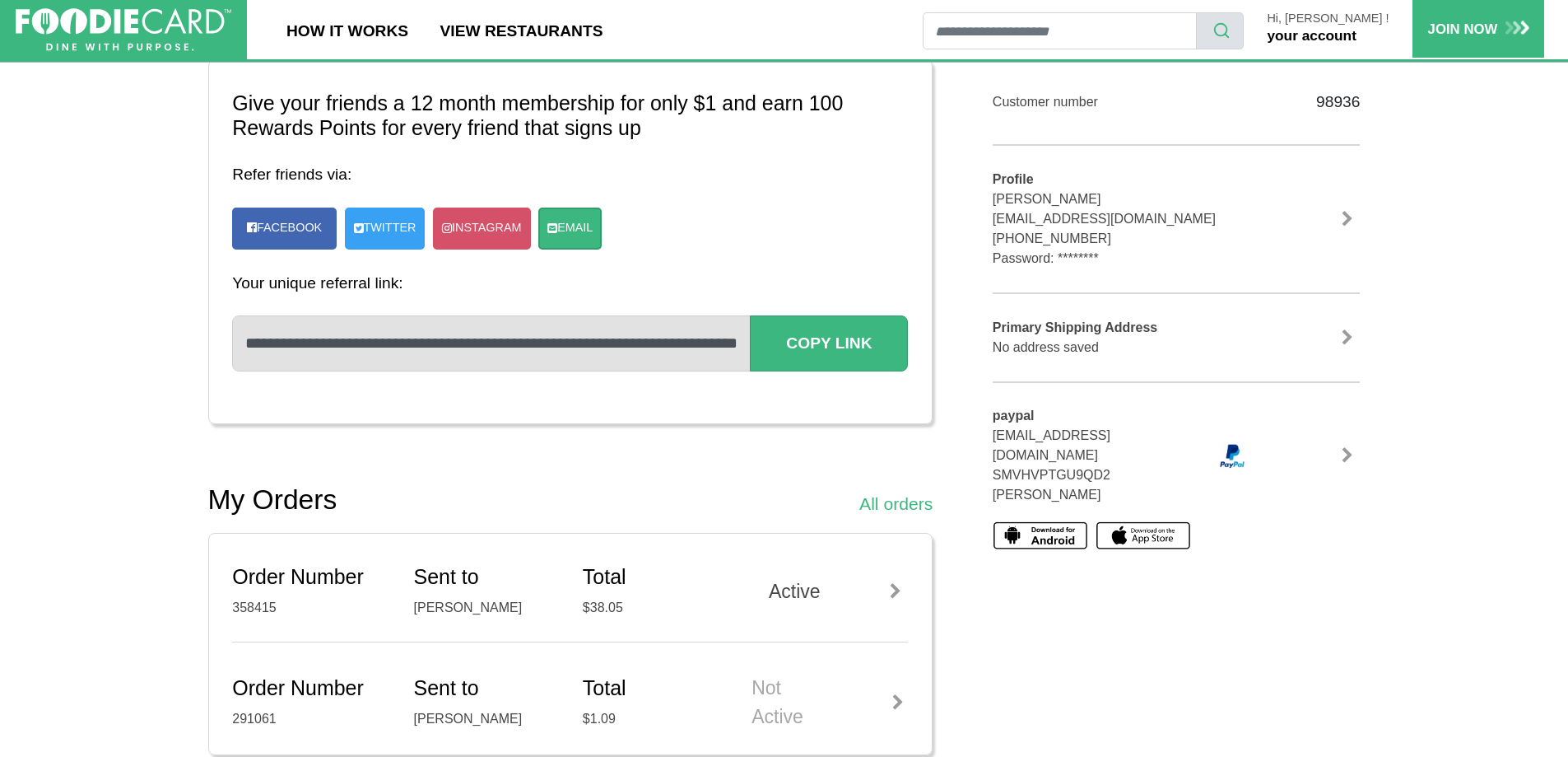
scroll to position [247, 0]
click at [1344, 446] on link at bounding box center [1347, 454] width 25 height 16
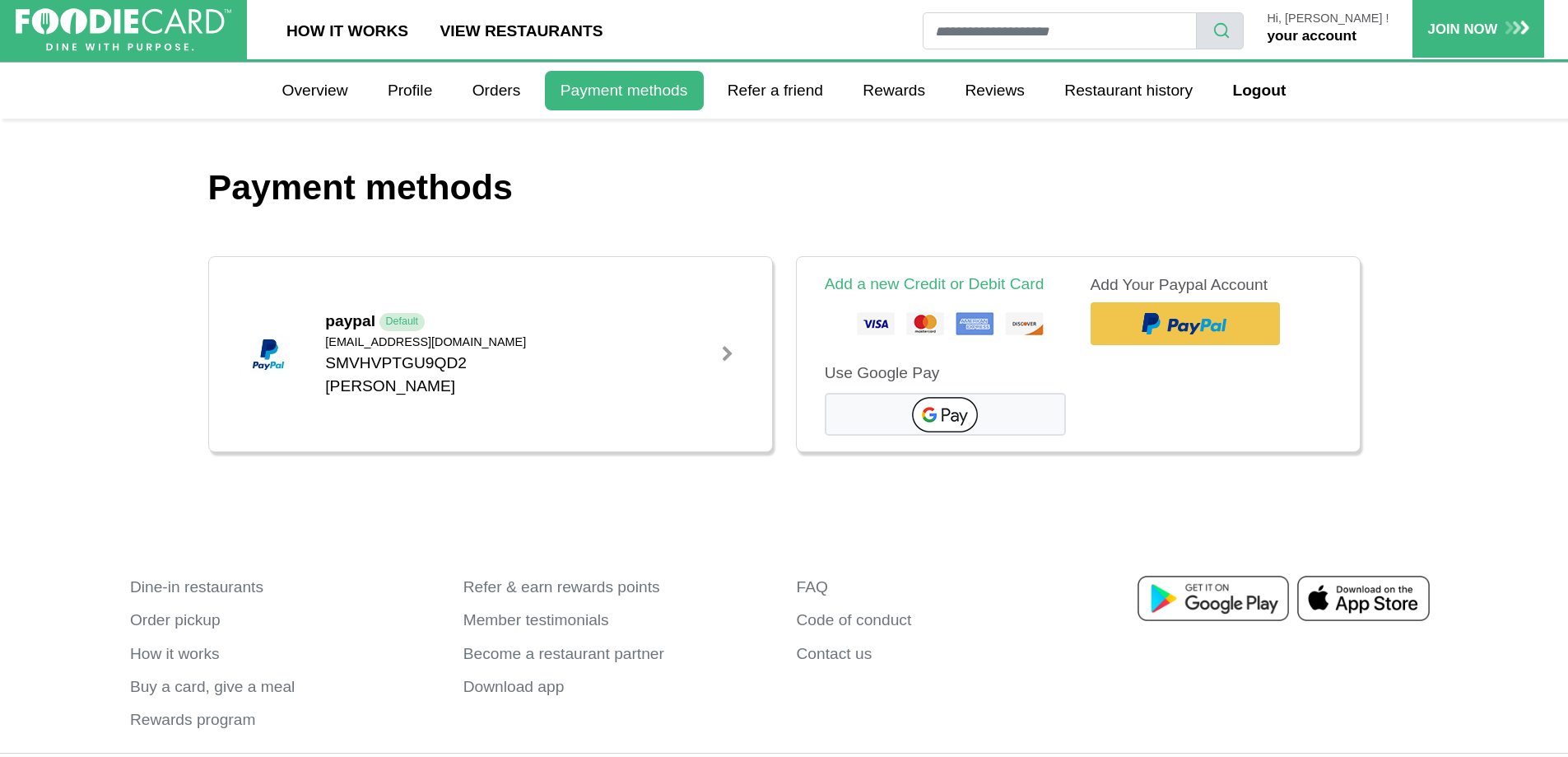
click at [727, 350] on div at bounding box center [727, 354] width 16 height 16
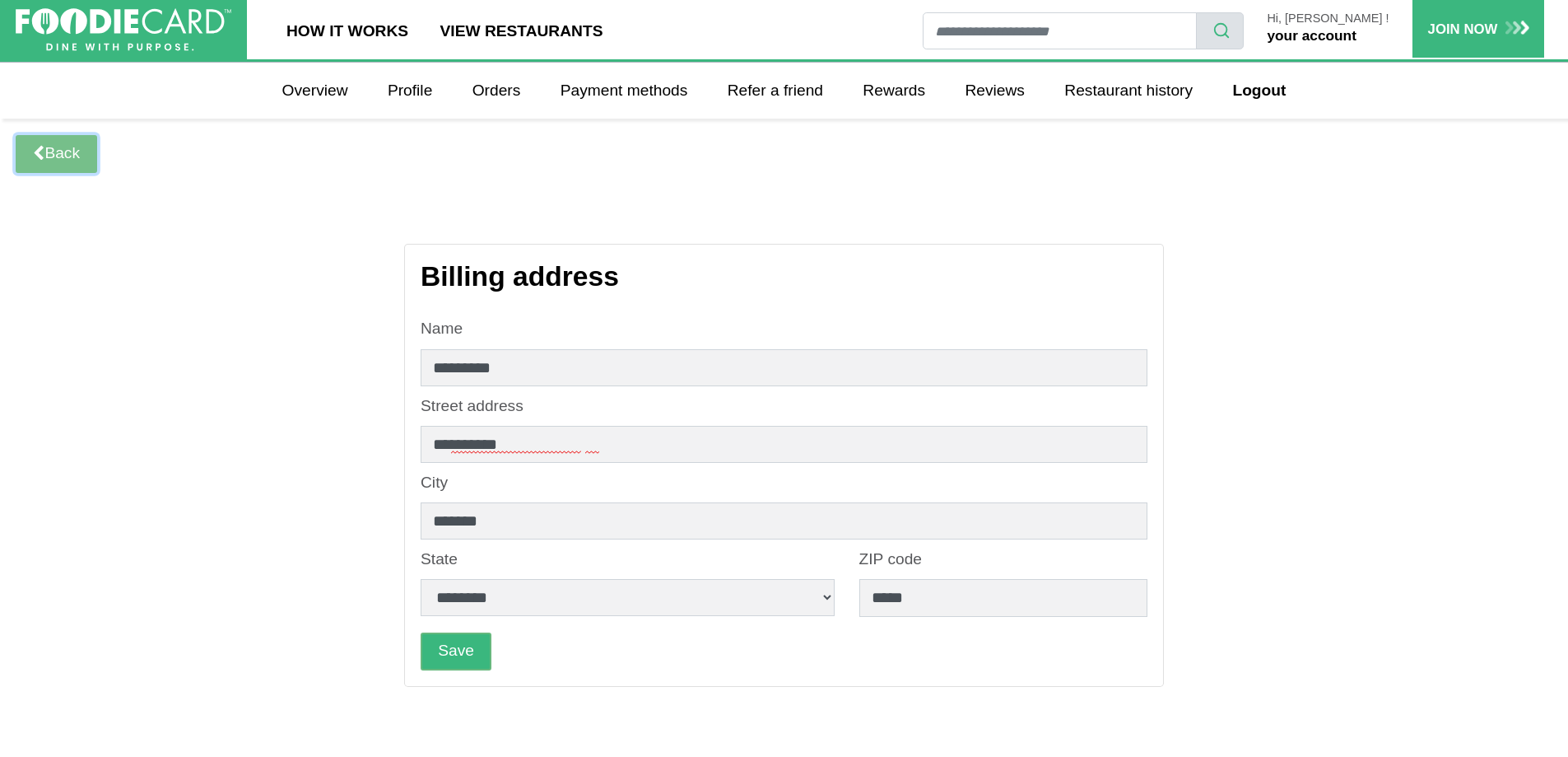
click at [77, 140] on link "Back" at bounding box center [56, 154] width 82 height 38
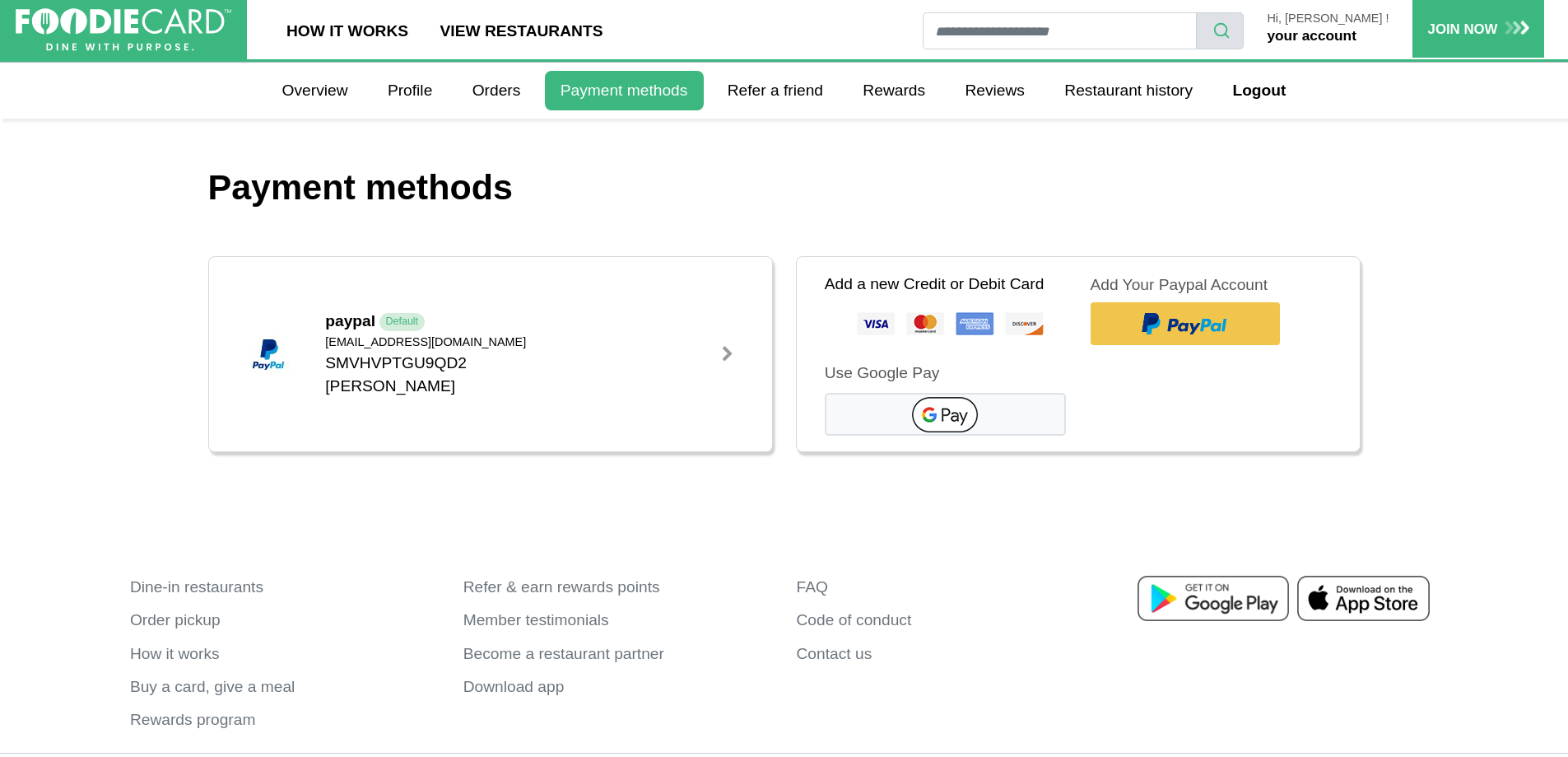
click at [880, 285] on link "Add a new Credit or Debit Card" at bounding box center [935, 283] width 220 height 17
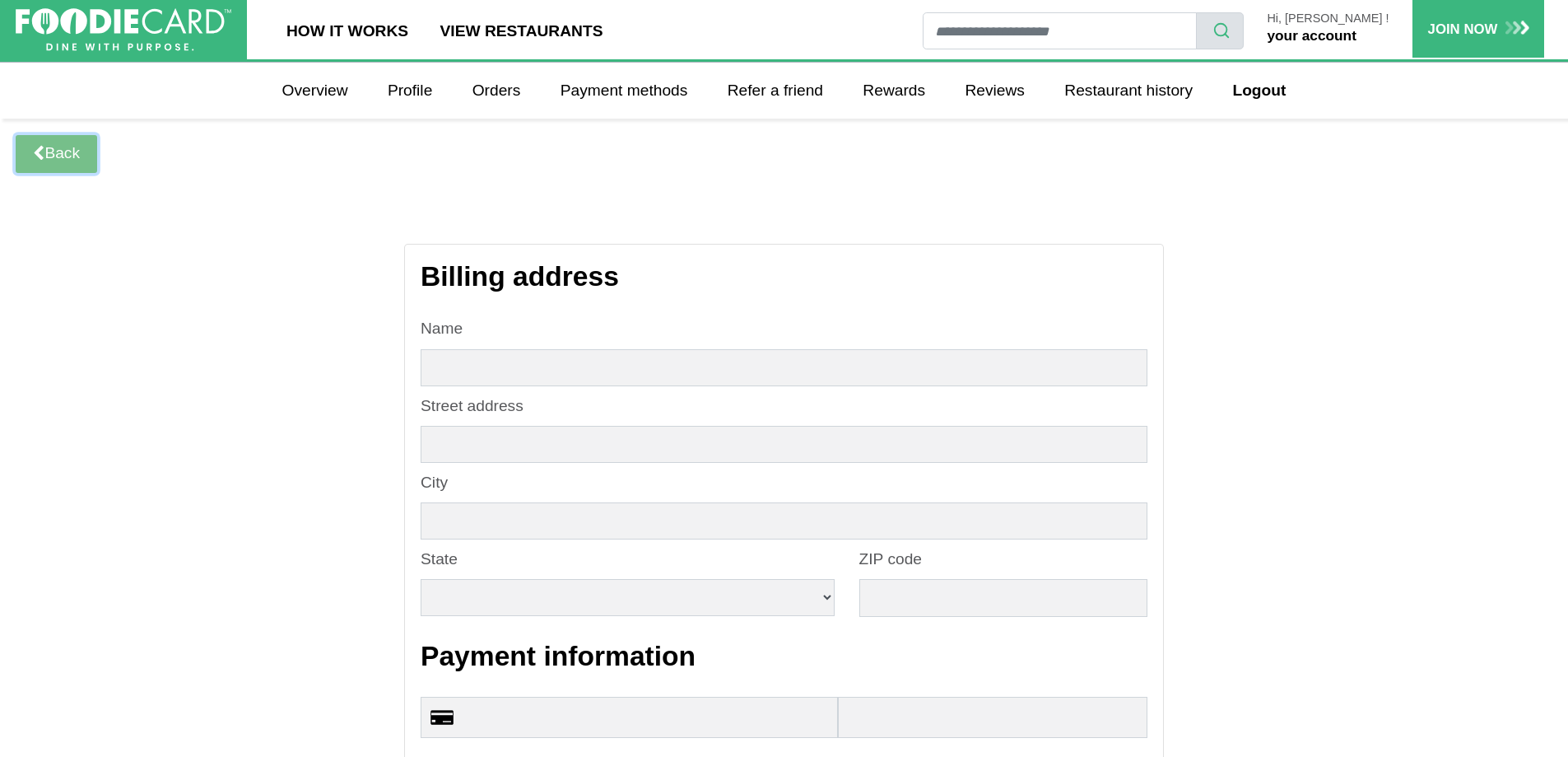
click at [46, 160] on link "Back" at bounding box center [56, 154] width 82 height 38
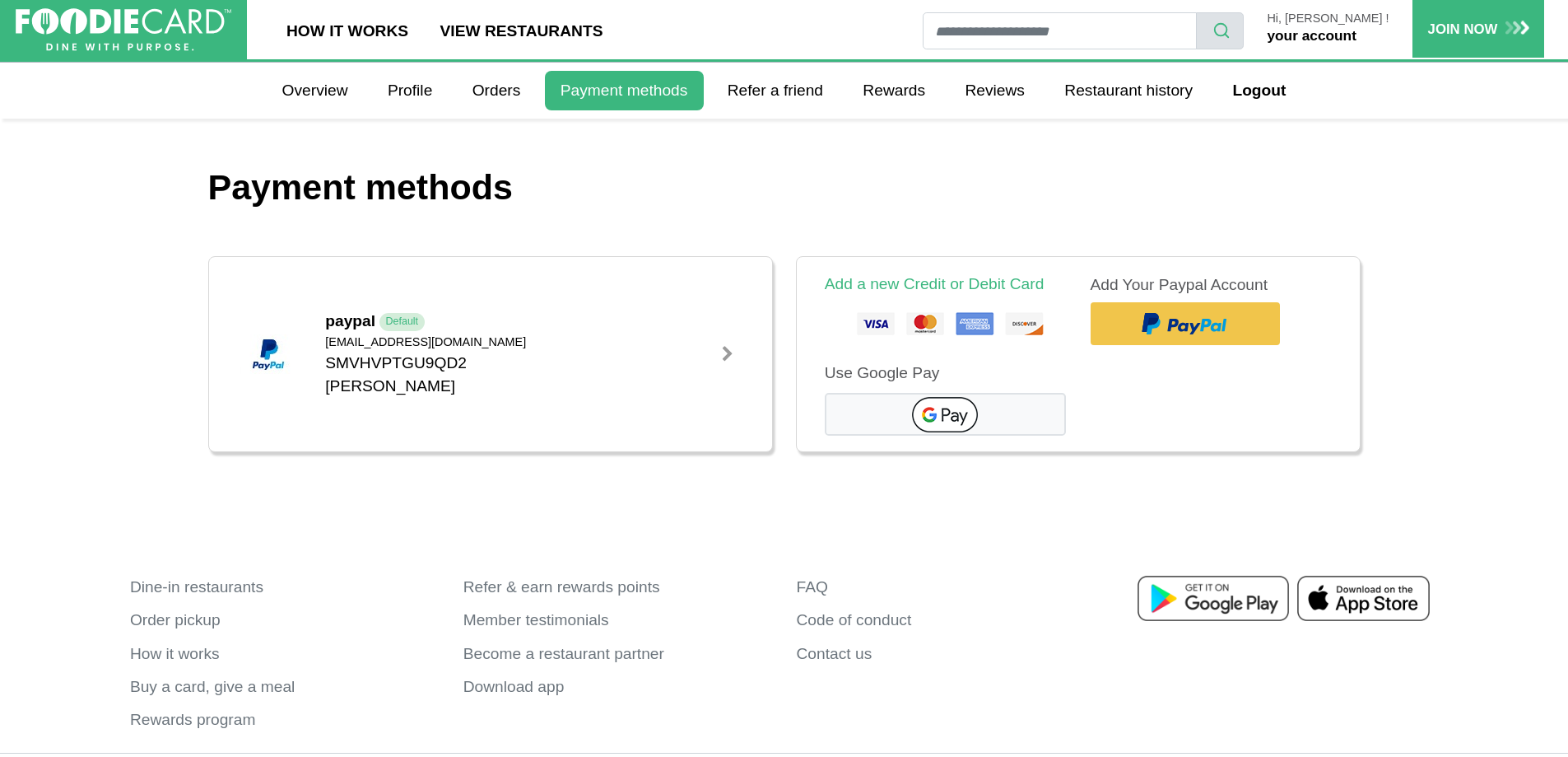
click at [1182, 335] on link "Add Your Paypal Account" at bounding box center [1185, 323] width 189 height 43
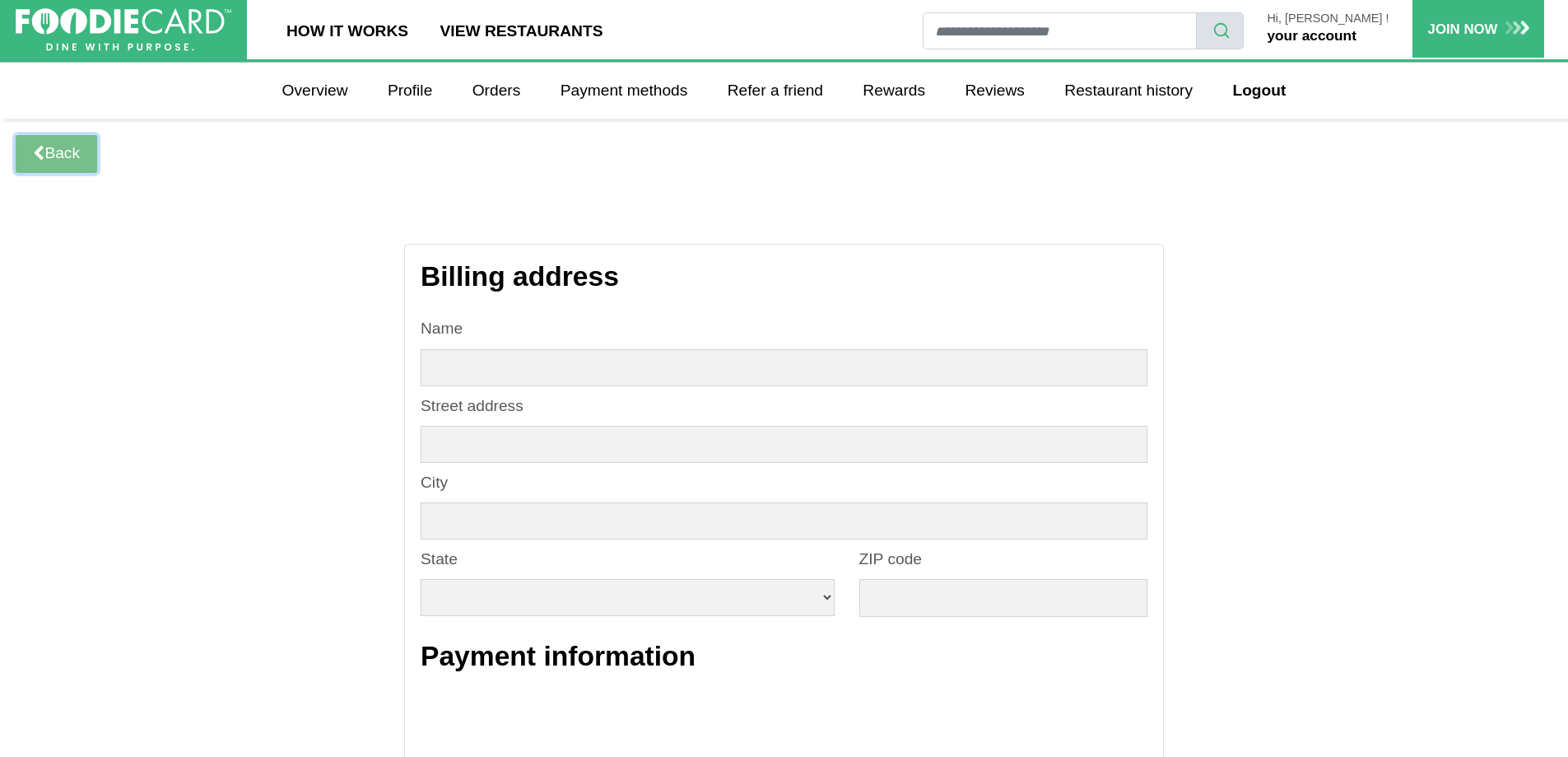
click at [56, 163] on link "Back" at bounding box center [56, 154] width 82 height 38
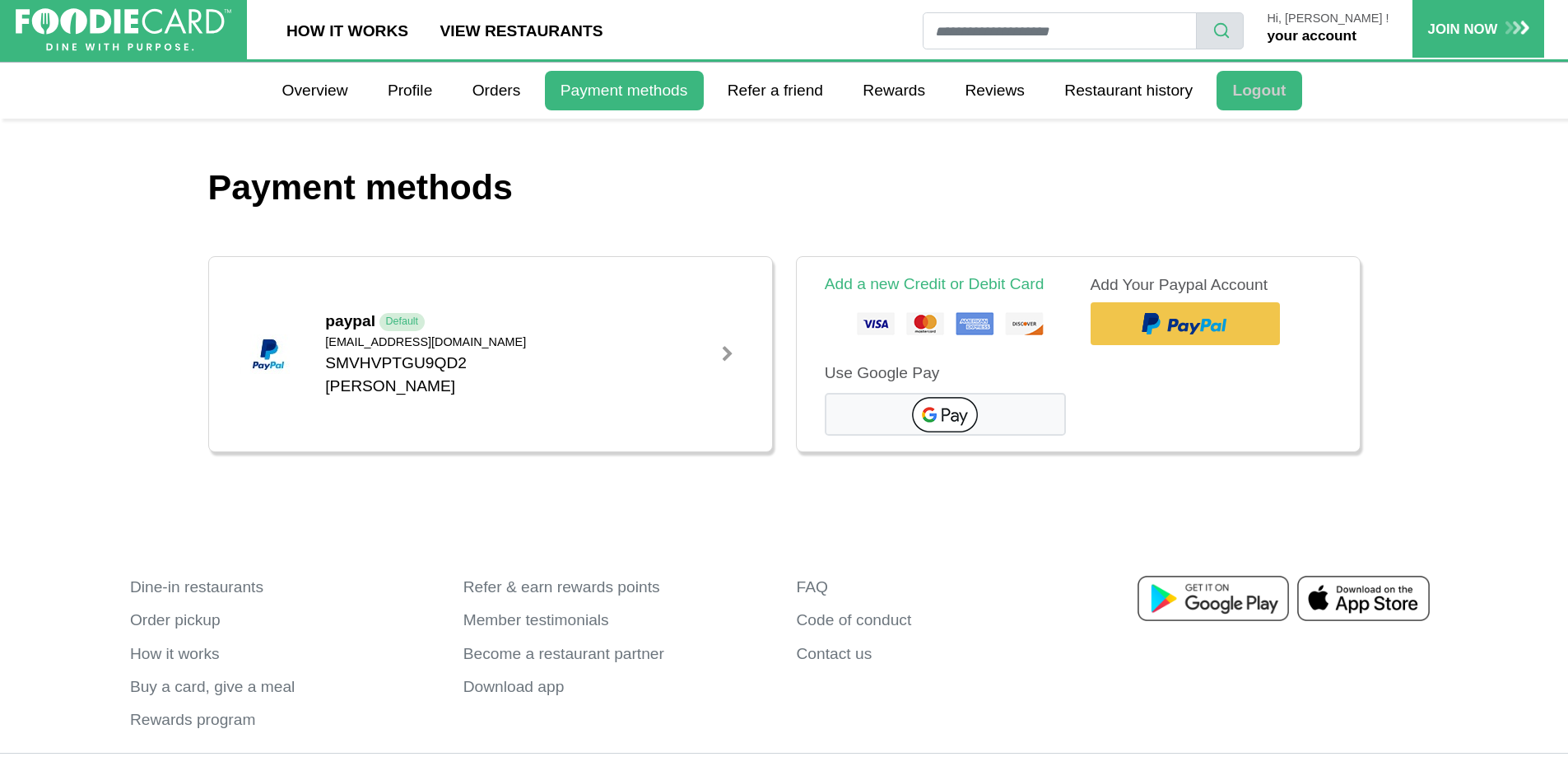
click at [1257, 89] on link "Logout" at bounding box center [1259, 90] width 85 height 40
